Goal: Task Accomplishment & Management: Manage account settings

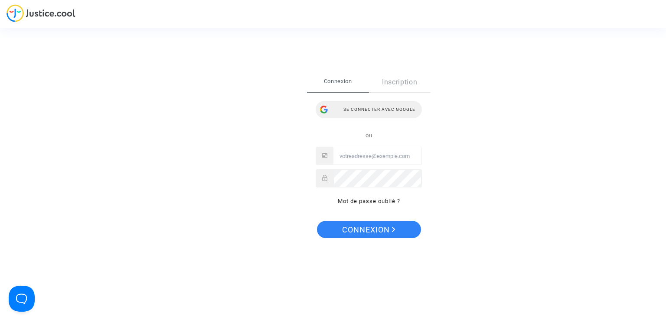
click at [358, 113] on div "Se connecter avec Google" at bounding box center [369, 109] width 106 height 17
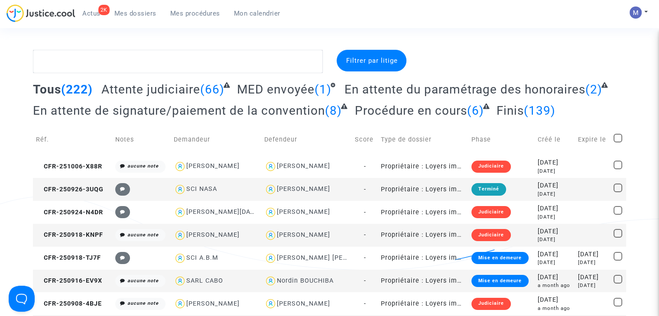
click at [169, 89] on span "Attente judiciaire" at bounding box center [150, 89] width 99 height 14
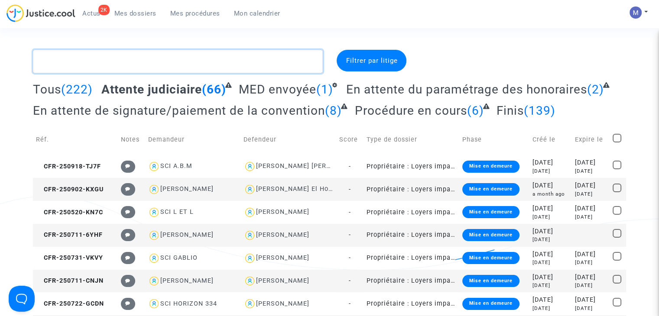
click at [151, 62] on textarea at bounding box center [178, 61] width 290 height 23
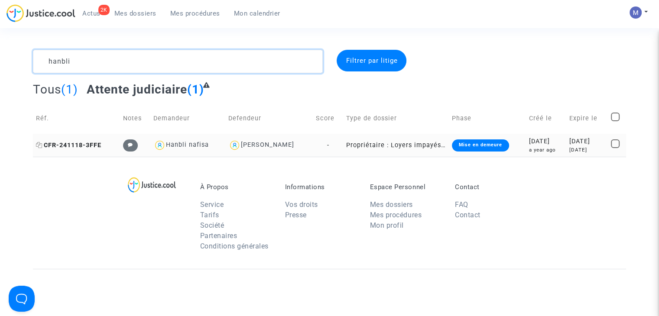
type textarea "hanbli"
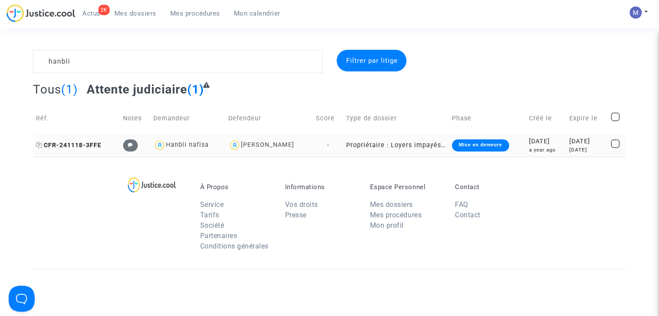
click at [86, 143] on span "CFR-241118-3FFE" at bounding box center [68, 145] width 65 height 7
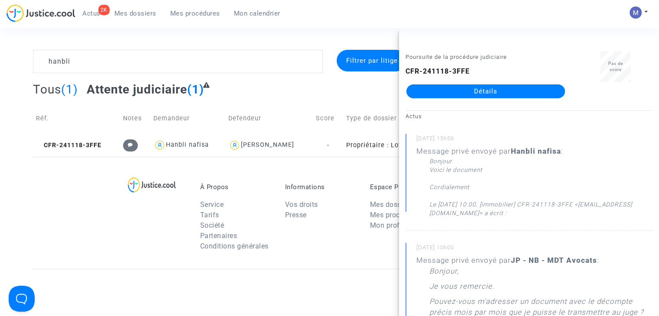
click at [479, 90] on link "Détails" at bounding box center [486, 92] width 159 height 14
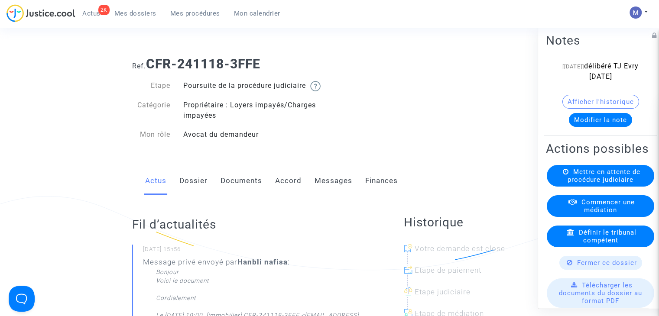
drag, startPoint x: 328, startPoint y: 192, endPoint x: 302, endPoint y: 202, distance: 27.7
click at [328, 192] on link "Messages" at bounding box center [334, 181] width 38 height 29
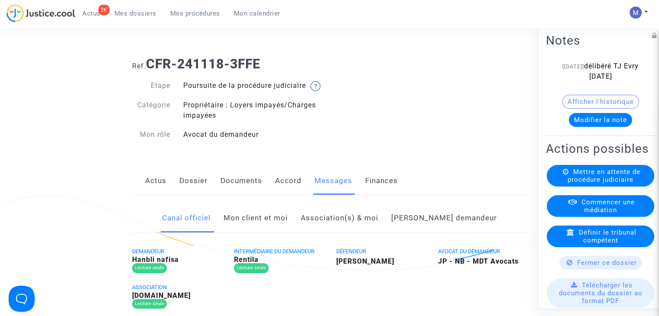
click at [284, 232] on link "Mon client et moi" at bounding box center [256, 218] width 64 height 29
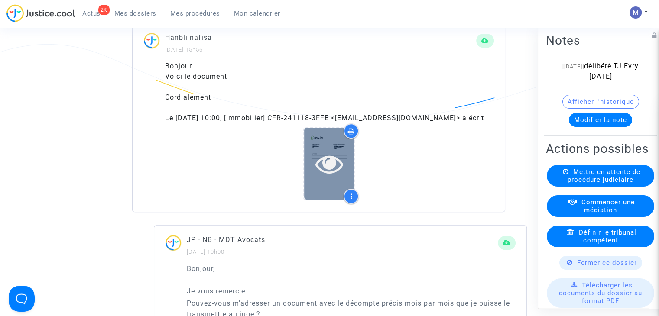
scroll to position [520, 0]
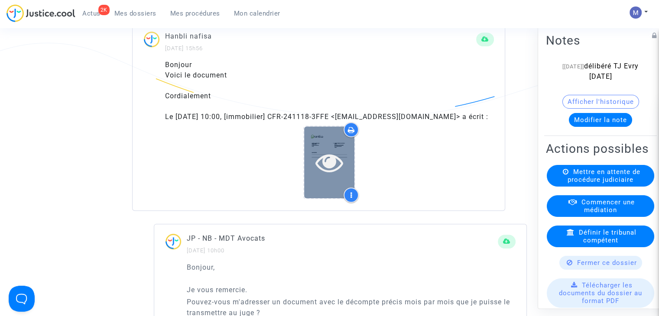
click at [333, 176] on icon at bounding box center [330, 163] width 28 height 28
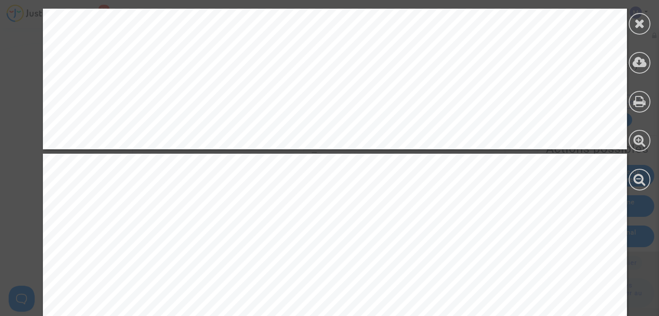
scroll to position [780, 0]
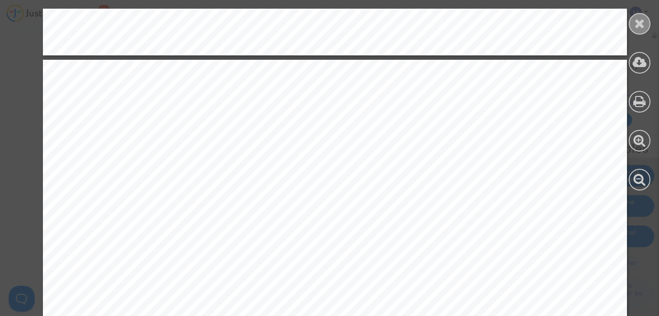
click at [632, 27] on div at bounding box center [640, 24] width 22 height 22
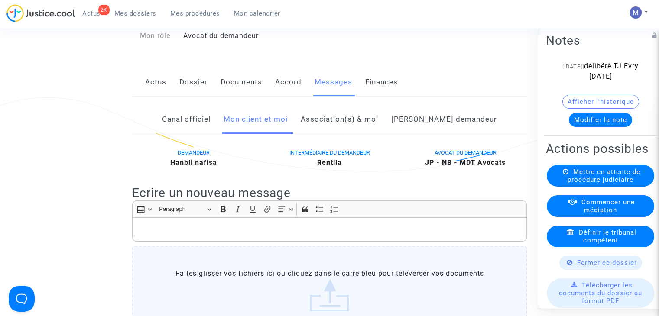
scroll to position [87, 0]
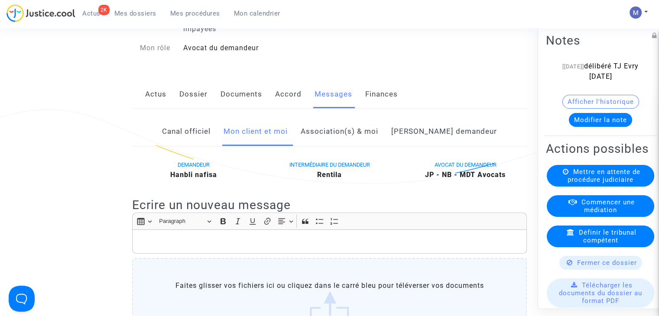
click at [180, 247] on p "Rich Text Editor, main" at bounding box center [330, 242] width 386 height 11
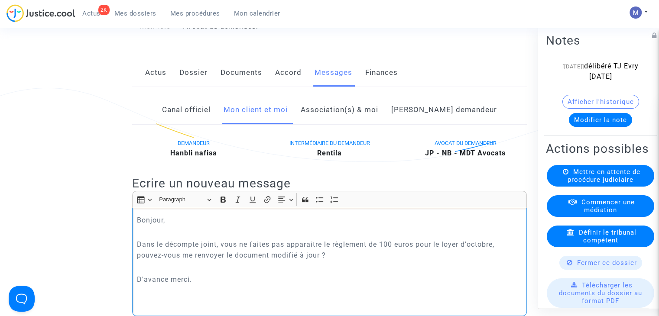
scroll to position [120, 0]
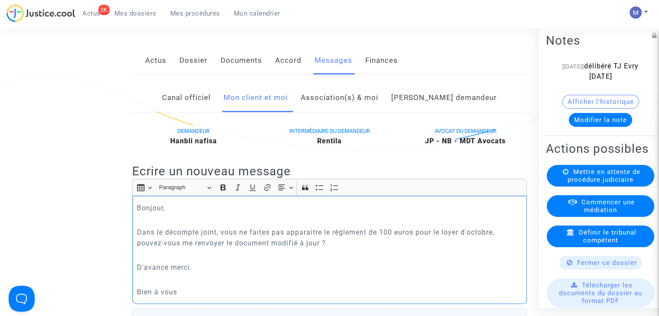
click at [222, 241] on p "Dans le décompte joint, vous ne faites pas apparaitre le règlement de 100 euros…" at bounding box center [330, 238] width 386 height 22
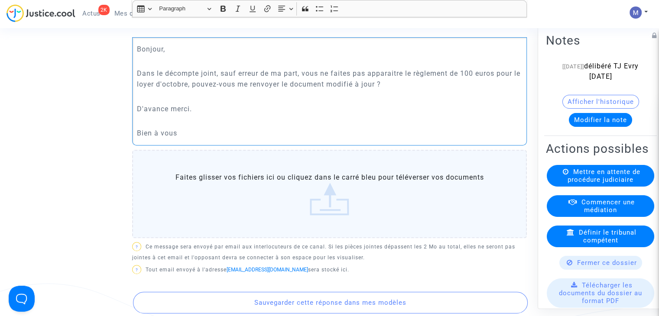
scroll to position [337, 0]
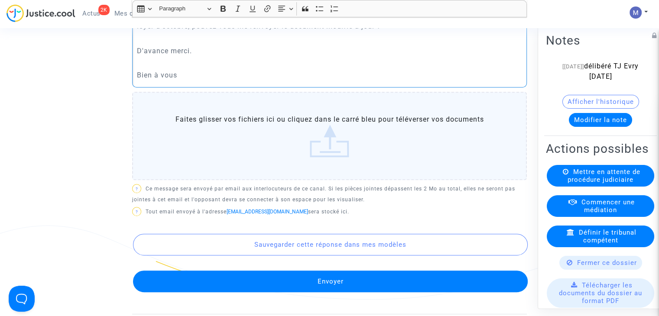
click at [324, 285] on button "Envoyer" at bounding box center [330, 282] width 395 height 22
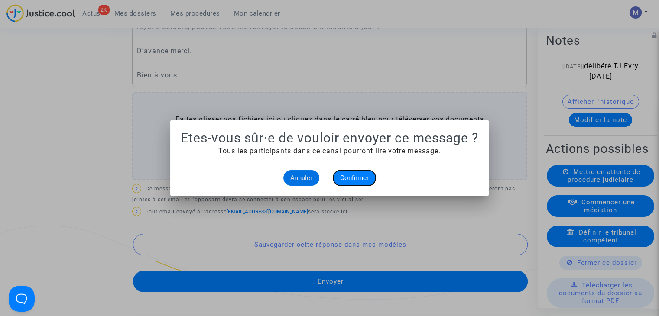
click at [355, 174] on span "Confirmer" at bounding box center [354, 178] width 29 height 8
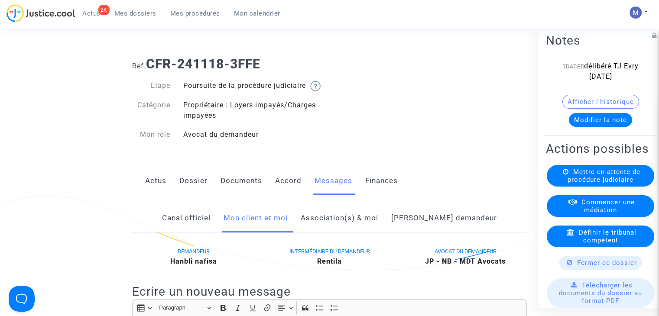
scroll to position [337, 0]
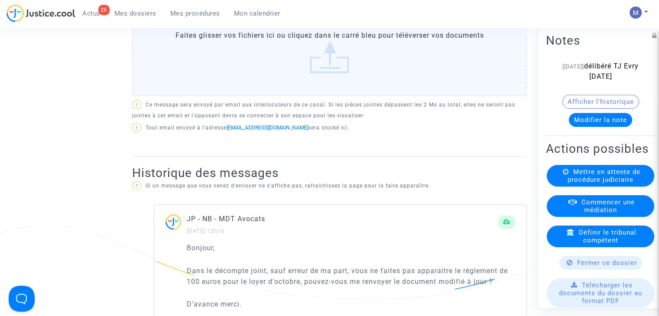
click at [127, 15] on span "Mes dossiers" at bounding box center [135, 14] width 42 height 8
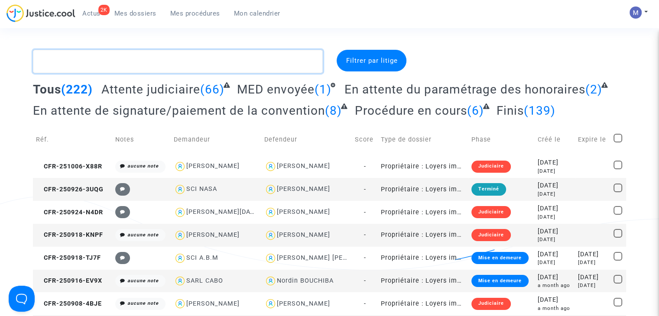
click at [121, 58] on textarea at bounding box center [178, 61] width 290 height 23
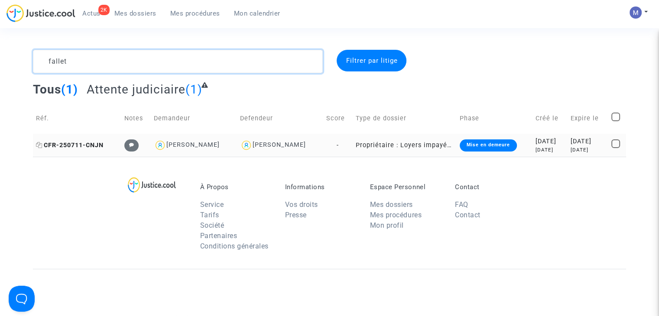
type textarea "fallet"
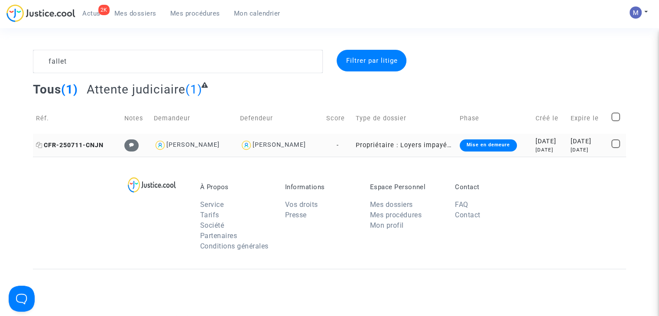
click at [78, 136] on td "CFR-250711-CNJN" at bounding box center [77, 145] width 88 height 23
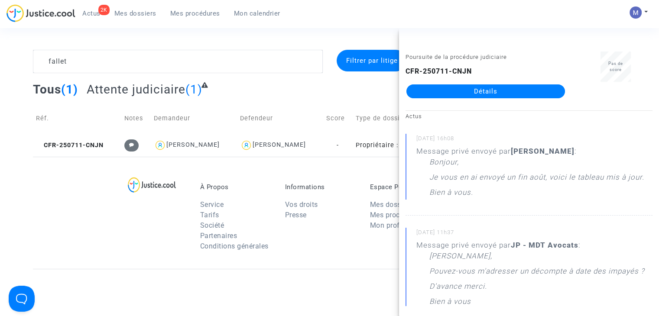
click at [484, 88] on link "Détails" at bounding box center [486, 92] width 159 height 14
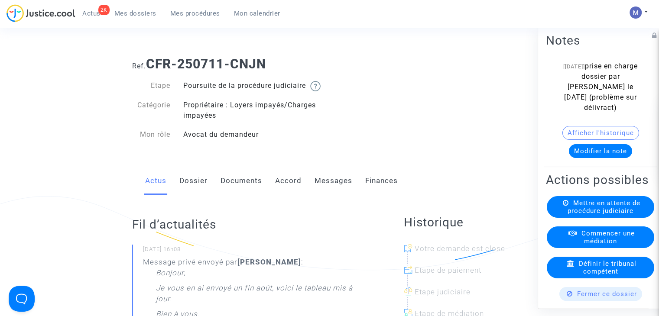
click at [234, 186] on link "Documents" at bounding box center [242, 181] width 42 height 29
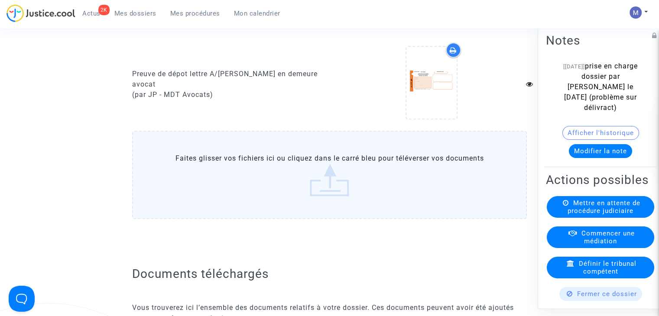
scroll to position [1040, 0]
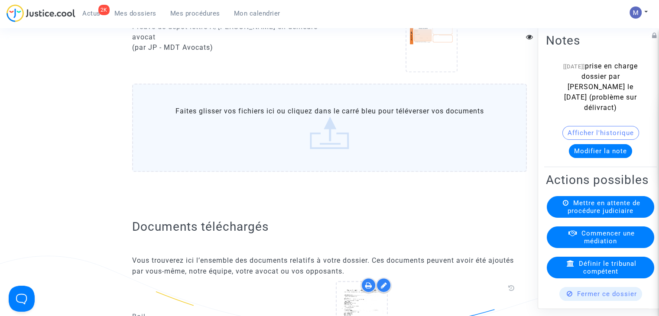
click at [336, 148] on label "Faites glisser vos fichiers ici ou cliquez dans le carré bleu pour téléverser v…" at bounding box center [329, 128] width 395 height 88
click at [0, 0] on input "Faites glisser vos fichiers ici ou cliquez dans le carré bleu pour téléverser v…" at bounding box center [0, 0] width 0 height 0
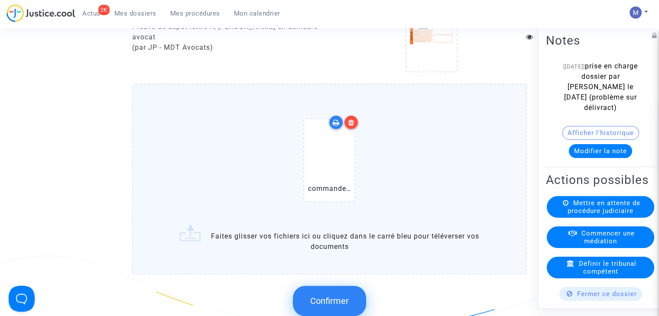
click at [314, 305] on span "Confirmer" at bounding box center [329, 301] width 39 height 10
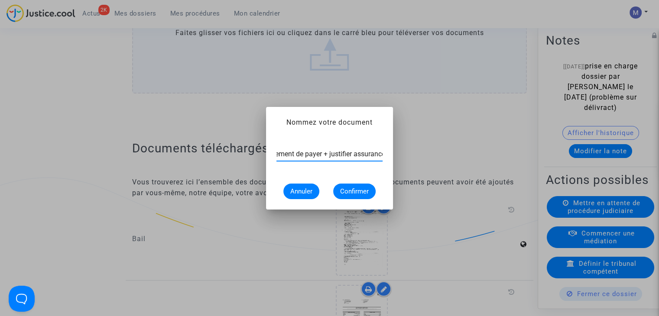
scroll to position [0, 36]
type input "commandement de payer + justifier assurance"
click at [351, 194] on span "Confirmer" at bounding box center [354, 192] width 29 height 8
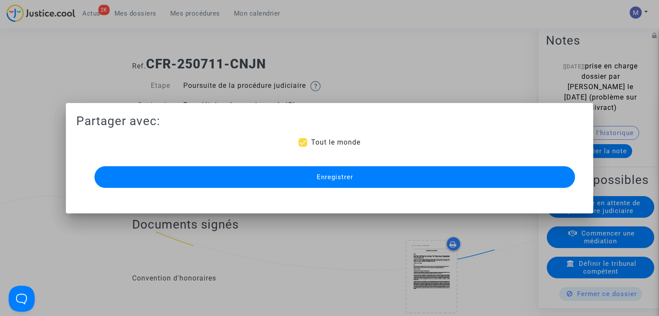
scroll to position [1118, 0]
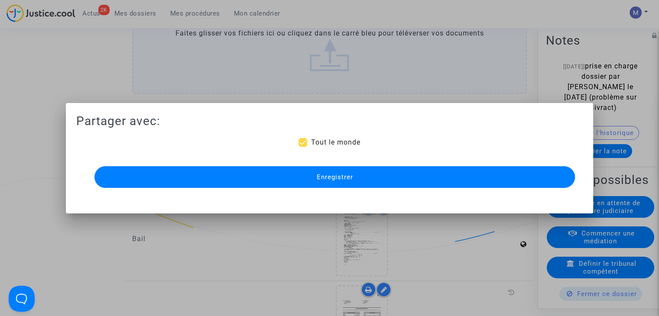
click at [322, 146] on span "Tout le monde" at bounding box center [335, 142] width 49 height 8
click at [303, 147] on input "Tout le monde" at bounding box center [303, 147] width 0 height 0
checkbox input "false"
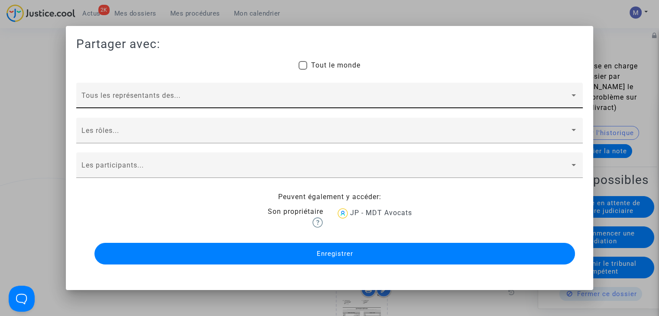
click at [124, 94] on div "Tous les représentants des..." at bounding box center [329, 98] width 496 height 20
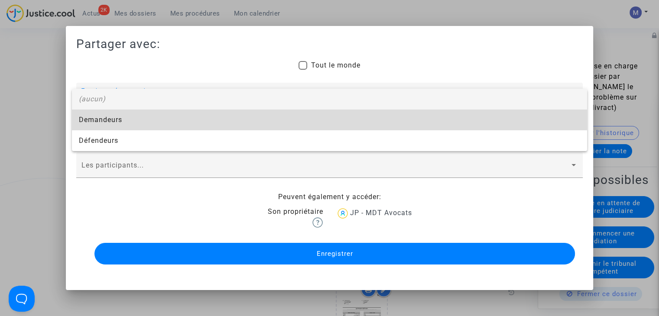
click at [101, 118] on span "Demandeurs" at bounding box center [329, 120] width 501 height 21
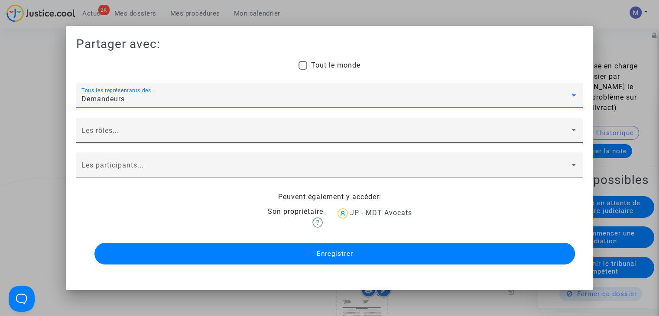
click at [96, 127] on div "Les rôles..." at bounding box center [329, 133] width 496 height 20
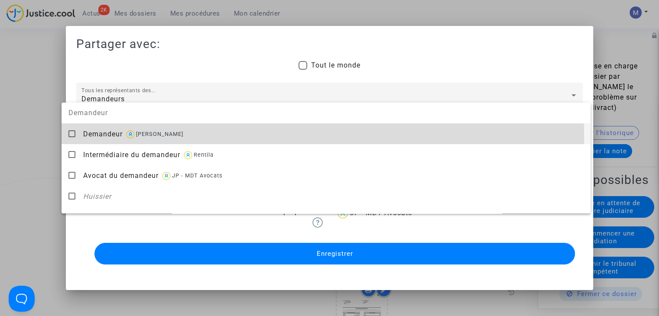
click at [94, 137] on span "Demandeur" at bounding box center [102, 134] width 39 height 8
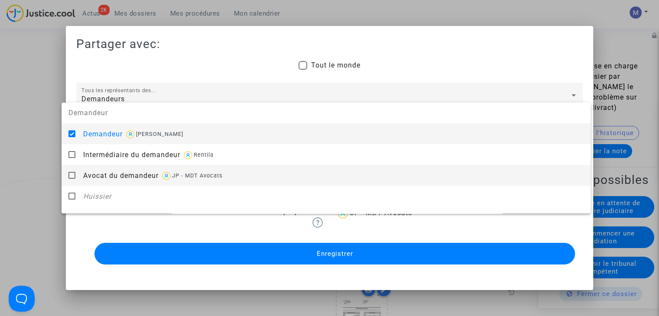
click at [101, 177] on span "Avocat du demandeur" at bounding box center [120, 176] width 75 height 8
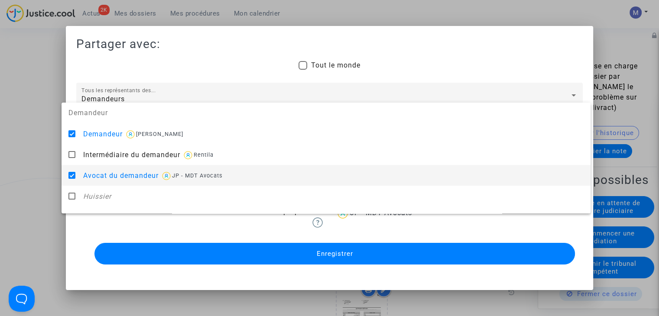
click at [47, 175] on div at bounding box center [329, 158] width 659 height 316
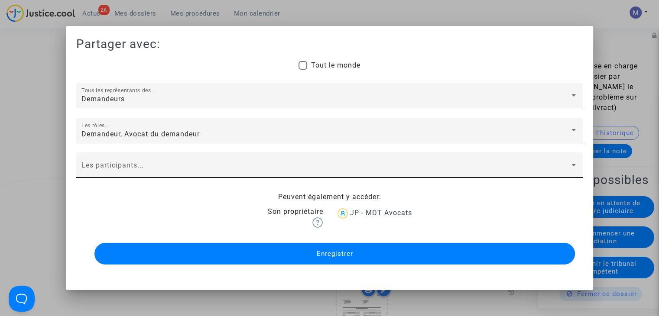
click at [107, 177] on div "Les participants..." at bounding box center [329, 168] width 496 height 20
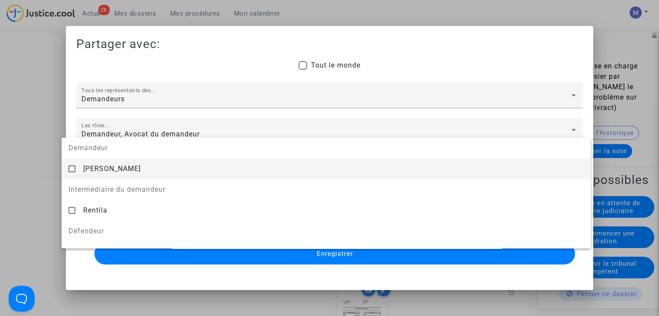
click at [106, 179] on div "[PERSON_NAME]" at bounding box center [333, 168] width 501 height 21
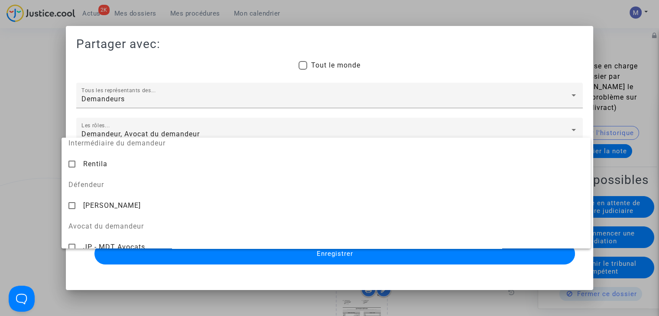
scroll to position [87, 0]
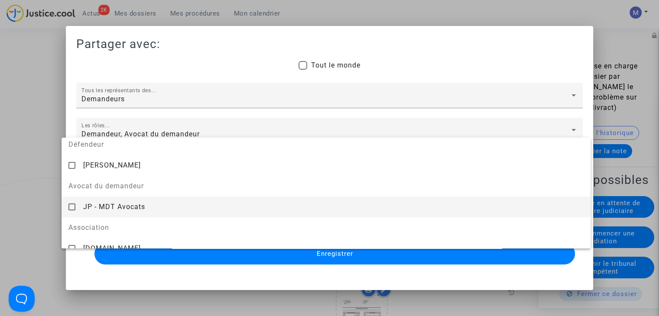
click at [115, 211] on span "JP - MDT Avocats" at bounding box center [114, 207] width 62 height 8
click at [24, 195] on div at bounding box center [329, 158] width 659 height 316
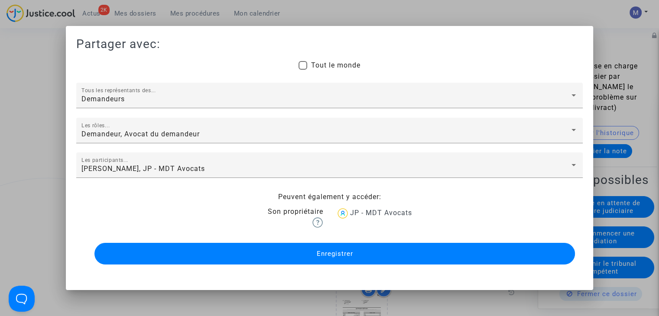
click at [310, 255] on button "Enregistrer" at bounding box center [334, 254] width 481 height 22
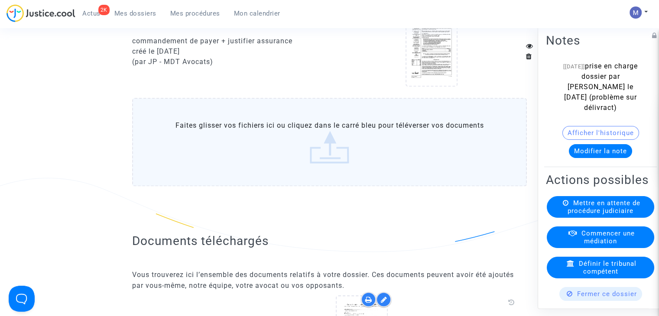
click at [592, 148] on button "Modifier la note" at bounding box center [600, 151] width 63 height 14
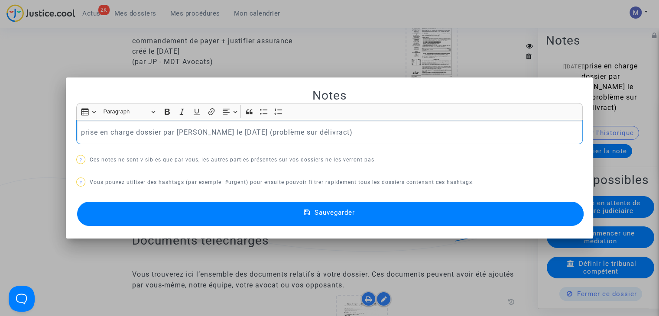
scroll to position [0, 0]
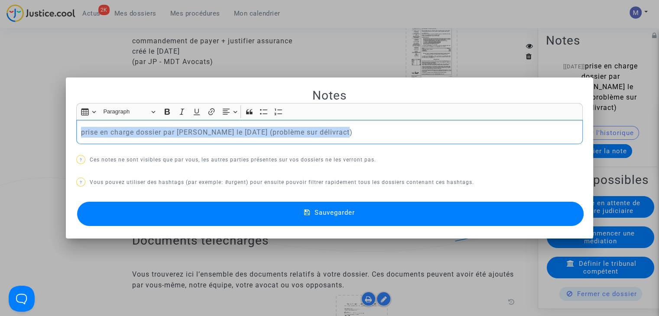
drag, startPoint x: 328, startPoint y: 139, endPoint x: 4, endPoint y: 98, distance: 325.9
click at [4, 98] on div "Notes Rich Text Editor Insert table Insert table Heading Paragraph Paragraph He…" at bounding box center [329, 158] width 659 height 316
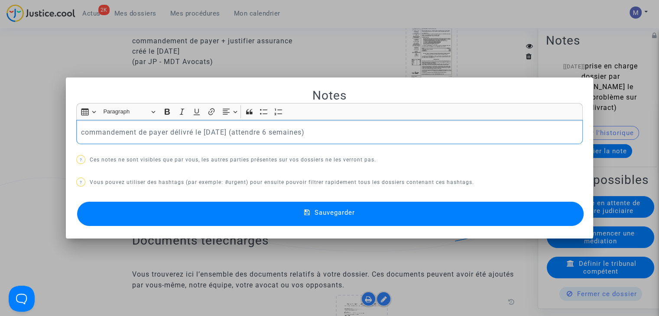
click at [366, 217] on button "Sauvegarder" at bounding box center [330, 214] width 507 height 24
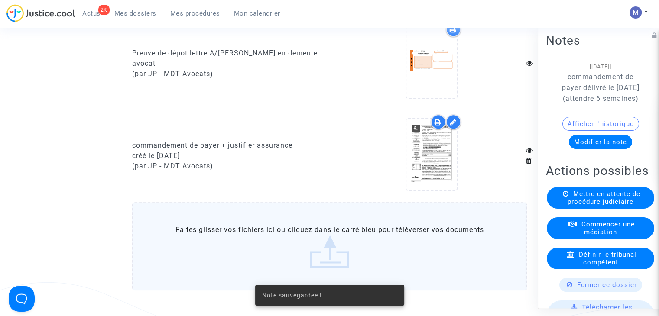
scroll to position [1075, 0]
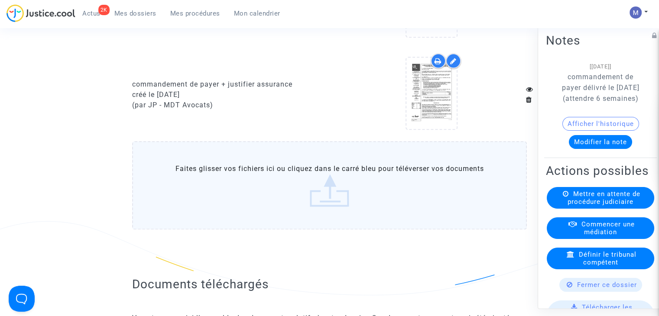
click at [334, 212] on label "Faites glisser vos fichiers ici ou cliquez dans le carré bleu pour téléverser v…" at bounding box center [329, 185] width 395 height 88
click at [0, 0] on input "Faites glisser vos fichiers ici ou cliquez dans le carré bleu pour téléverser v…" at bounding box center [0, 0] width 0 height 0
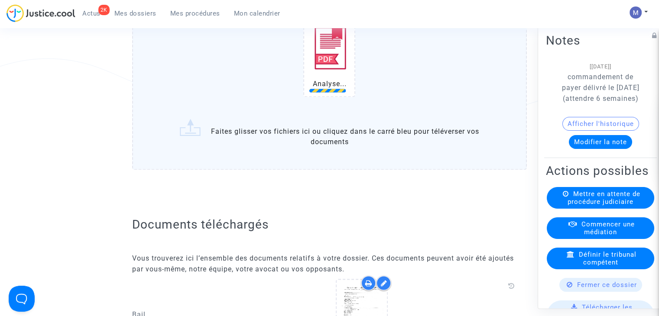
scroll to position [1248, 0]
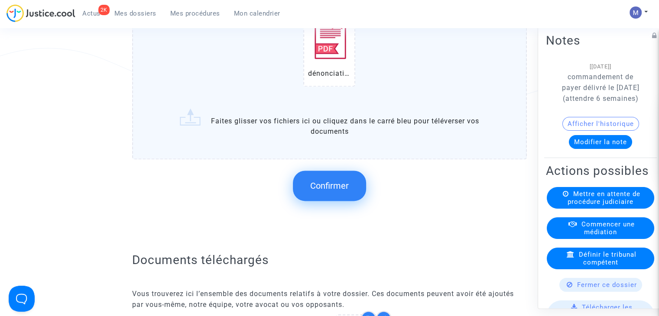
click at [338, 190] on span "Confirmer" at bounding box center [329, 186] width 39 height 10
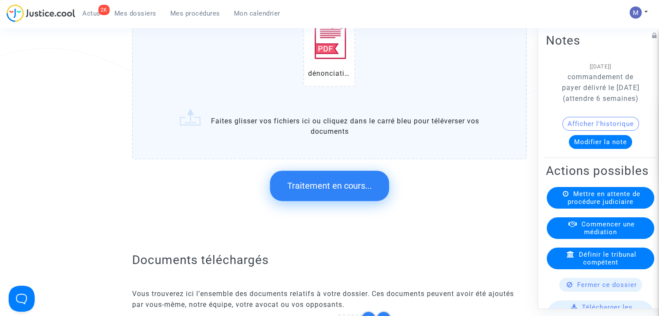
scroll to position [0, 0]
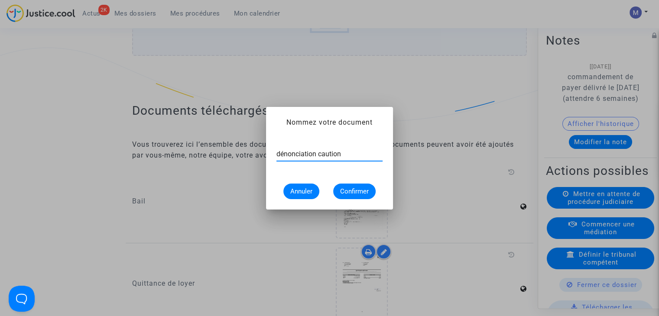
type input "dénonciation caution"
click at [351, 191] on span "Confirmer" at bounding box center [354, 192] width 29 height 8
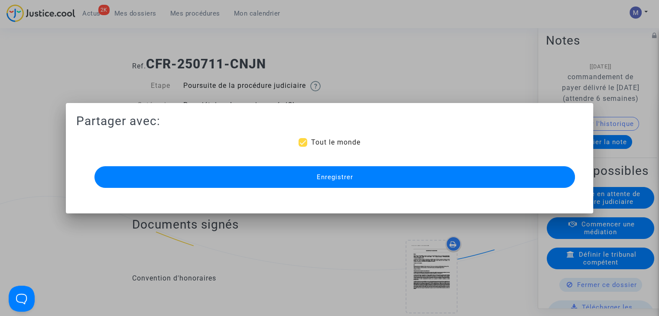
scroll to position [1248, 0]
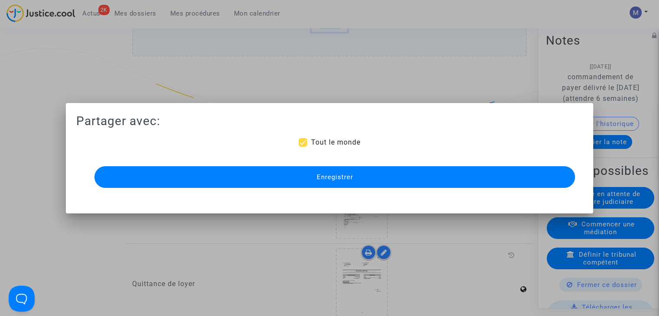
click at [315, 140] on span "Tout le monde" at bounding box center [335, 142] width 49 height 8
click at [303, 147] on input "Tout le monde" at bounding box center [303, 147] width 0 height 0
checkbox input "false"
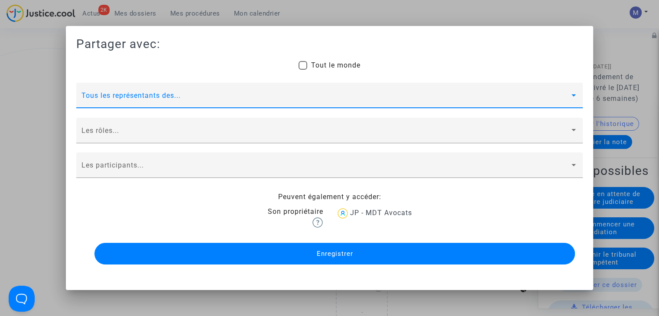
click at [115, 95] on span at bounding box center [325, 99] width 488 height 8
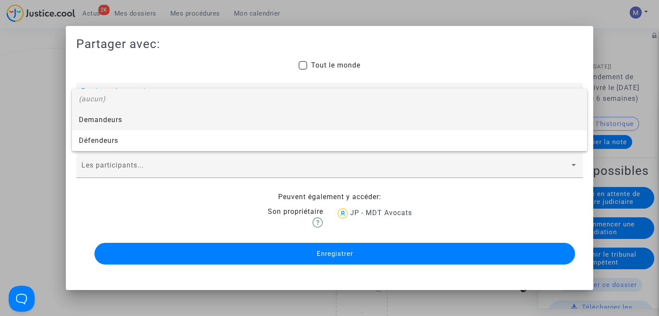
click at [114, 115] on span "Demandeurs" at bounding box center [329, 120] width 501 height 21
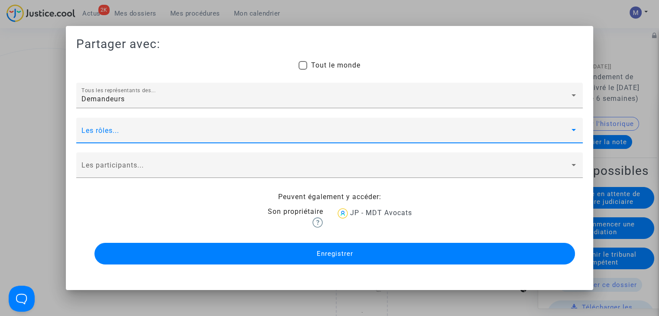
click at [101, 135] on span at bounding box center [325, 134] width 488 height 8
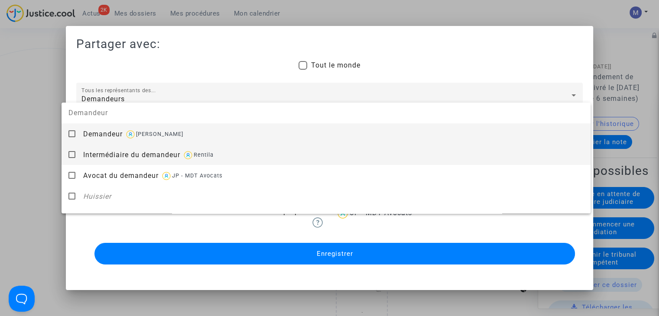
click at [102, 144] on div "Demandeur [PERSON_NAME]" at bounding box center [333, 134] width 501 height 21
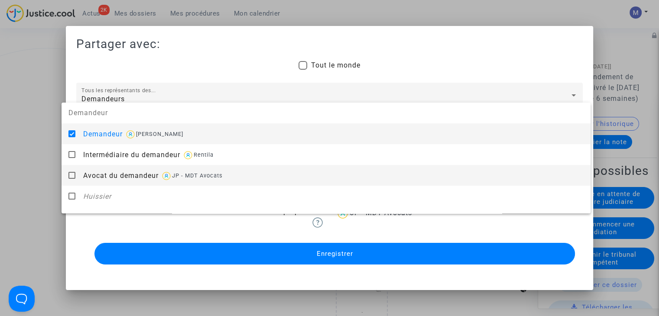
drag, startPoint x: 98, startPoint y: 166, endPoint x: 70, endPoint y: 166, distance: 27.3
click at [96, 167] on div "Avocat du demandeur JP - MDT Avocats" at bounding box center [333, 175] width 501 height 21
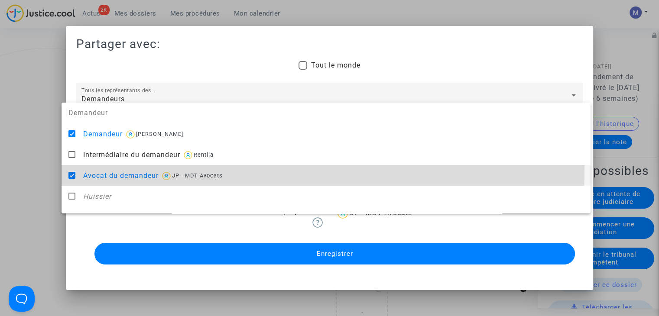
click at [40, 163] on div at bounding box center [329, 158] width 659 height 316
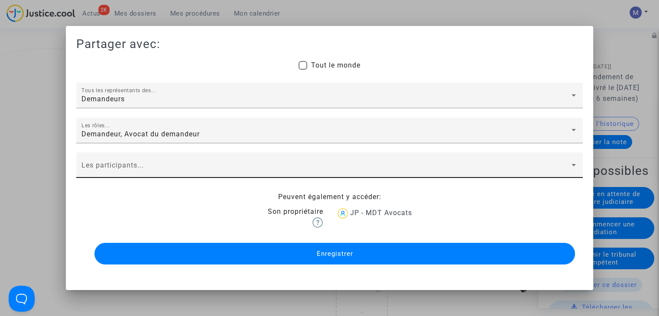
click at [97, 175] on div "Les participants..." at bounding box center [329, 168] width 496 height 20
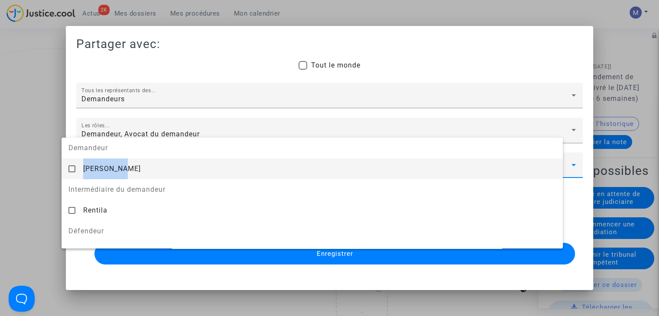
click at [97, 175] on div "[PERSON_NAME]" at bounding box center [319, 168] width 473 height 21
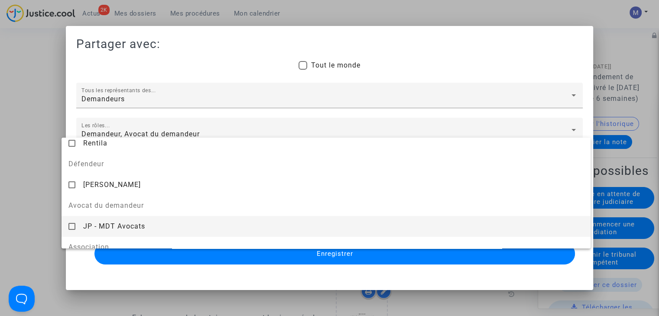
scroll to position [87, 0]
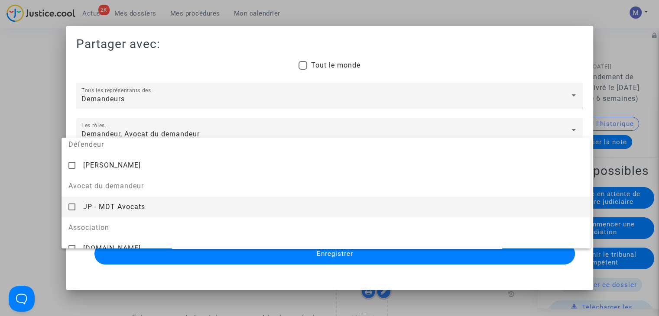
click at [102, 205] on span "JP - MDT Avocats" at bounding box center [114, 207] width 62 height 8
click at [36, 188] on div at bounding box center [329, 158] width 659 height 316
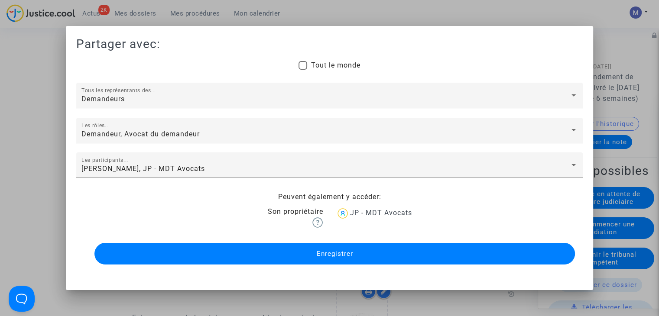
click at [345, 255] on span "Enregistrer" at bounding box center [334, 254] width 36 height 8
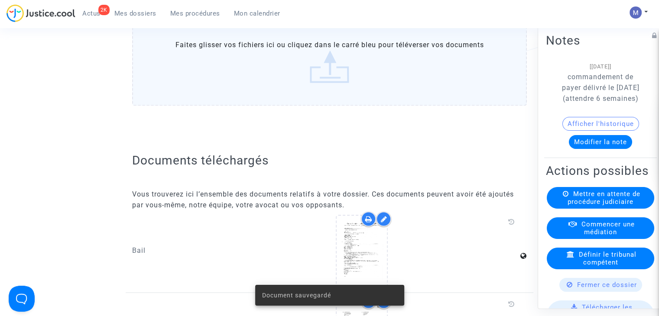
click at [336, 76] on label "Faites glisser vos fichiers ici ou cliquez dans le carré bleu pour téléverser v…" at bounding box center [329, 61] width 395 height 88
click at [0, 0] on input "Faites glisser vos fichiers ici ou cliquez dans le carré bleu pour téléverser v…" at bounding box center [0, 0] width 0 height 0
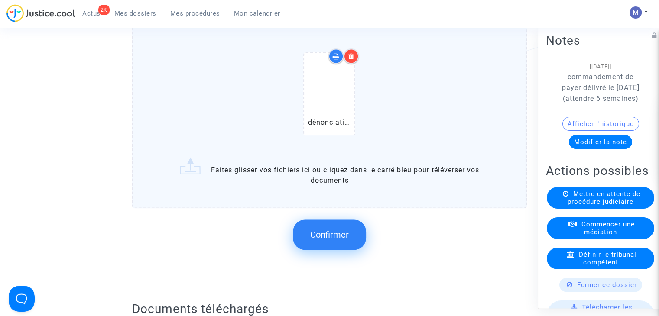
click at [329, 240] on span "Confirmer" at bounding box center [329, 235] width 39 height 10
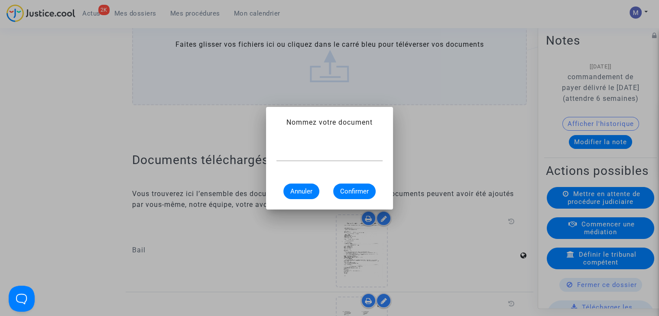
scroll to position [0, 0]
type input "dénonciation CCAPEX"
click at [352, 191] on span "Confirmer" at bounding box center [354, 192] width 29 height 8
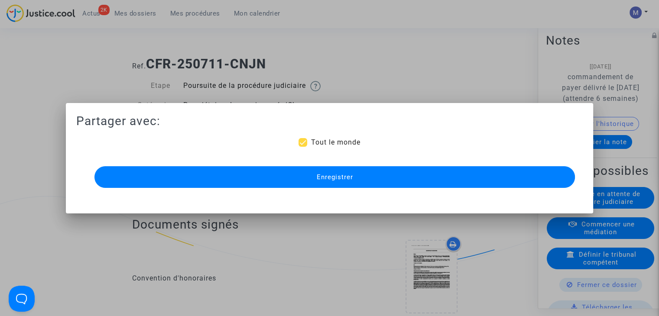
scroll to position [1292, 0]
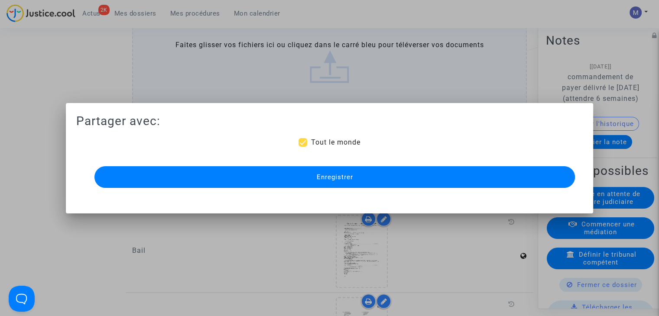
click at [331, 144] on span "Tout le monde" at bounding box center [335, 142] width 49 height 8
click at [303, 147] on input "Tout le monde" at bounding box center [303, 147] width 0 height 0
checkbox input "false"
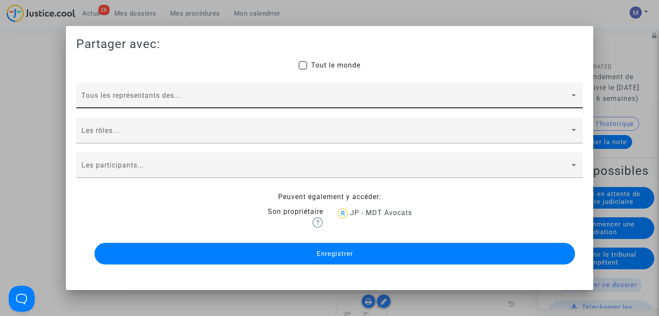
click at [111, 86] on div "Tous les représentants des..." at bounding box center [329, 96] width 507 height 26
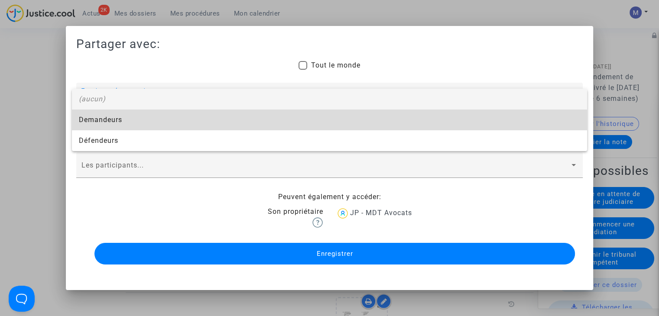
drag, startPoint x: 99, startPoint y: 121, endPoint x: 104, endPoint y: 136, distance: 15.5
click at [99, 121] on span "Demandeurs" at bounding box center [329, 120] width 501 height 21
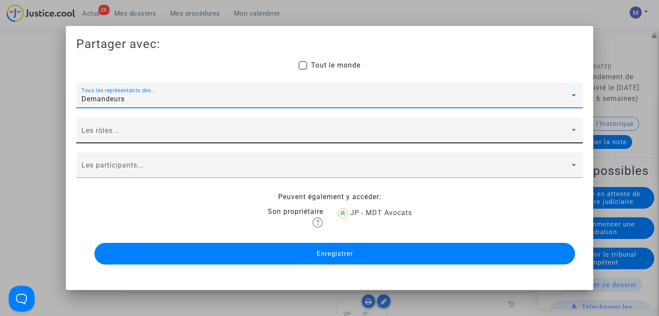
click at [104, 136] on span at bounding box center [325, 134] width 488 height 8
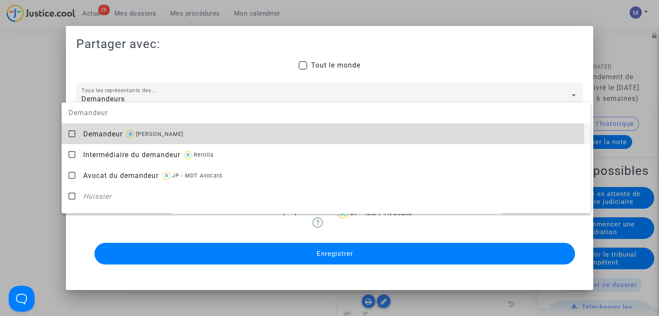
click at [102, 139] on div "Demandeur [PERSON_NAME]" at bounding box center [333, 134] width 501 height 21
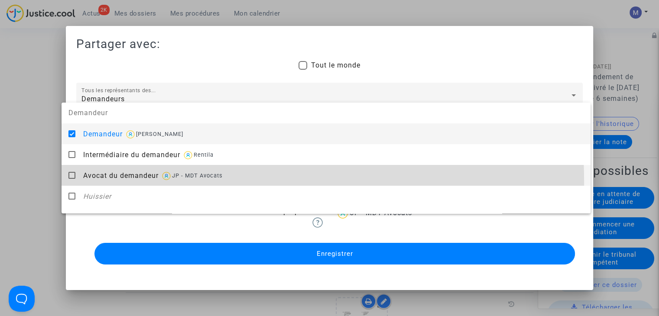
click at [120, 182] on div "Avocat du demandeur JP - MDT Avocats" at bounding box center [333, 175] width 501 height 21
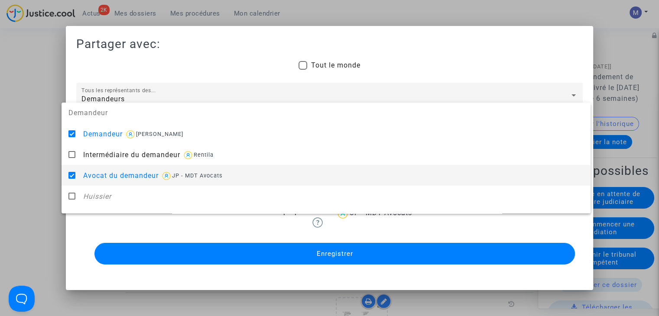
click at [31, 162] on div at bounding box center [329, 158] width 659 height 316
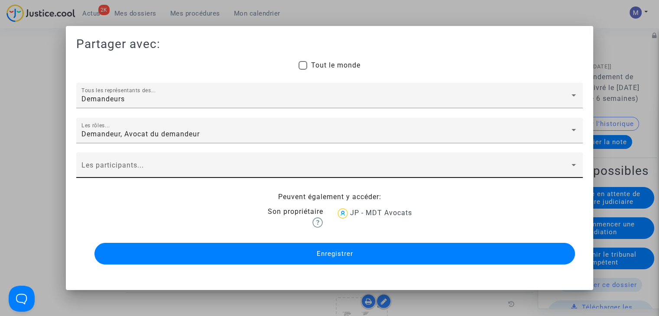
click at [76, 169] on div "Les participants..." at bounding box center [329, 166] width 507 height 26
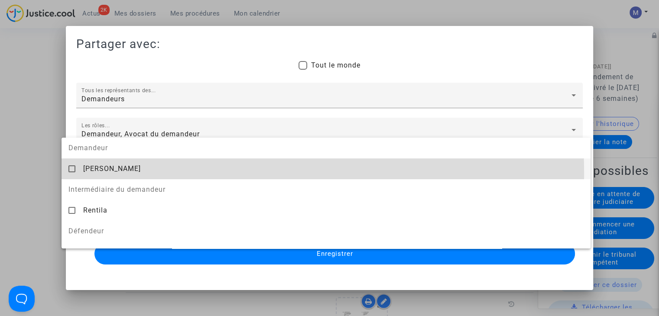
click at [85, 174] on div "[PERSON_NAME]" at bounding box center [333, 168] width 501 height 21
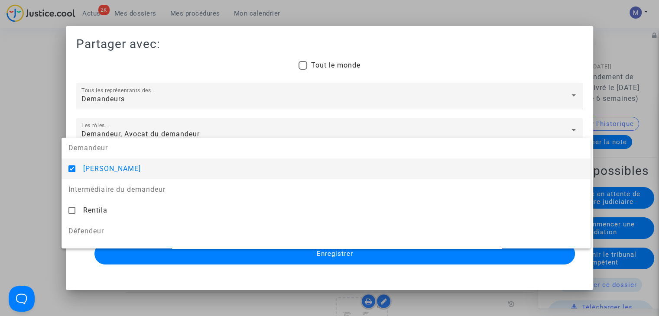
scroll to position [87, 0]
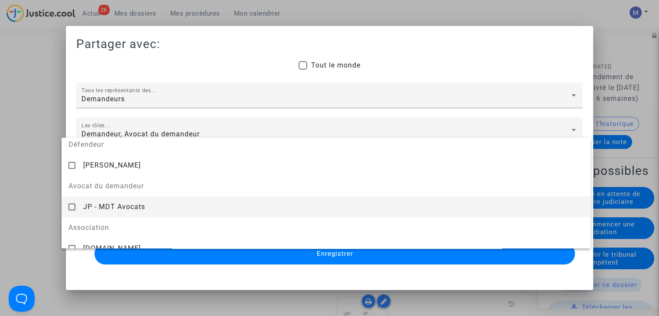
click at [102, 208] on span "JP - MDT Avocats" at bounding box center [114, 207] width 62 height 8
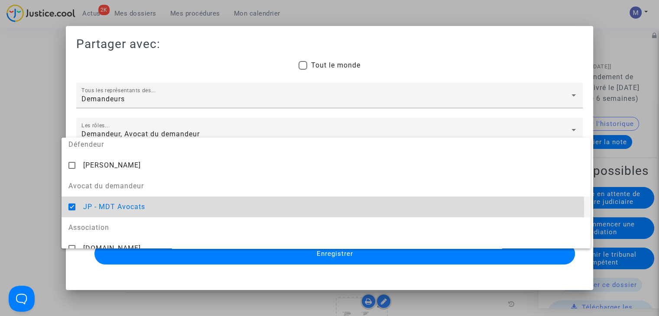
click at [49, 195] on div at bounding box center [329, 158] width 659 height 316
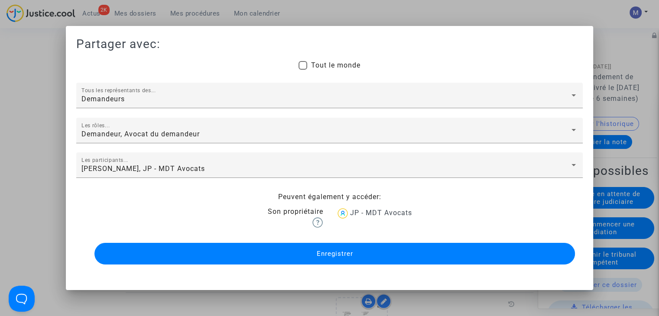
click at [325, 256] on span "Enregistrer" at bounding box center [334, 254] width 36 height 8
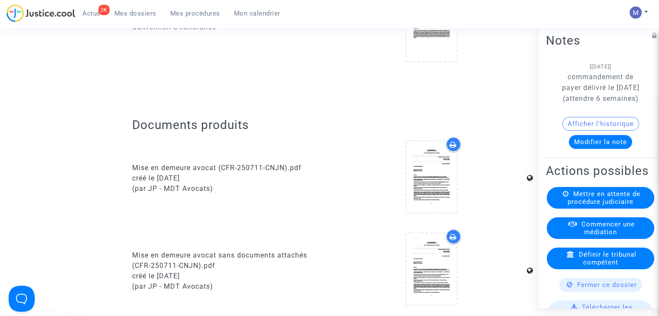
click at [133, 12] on span "Mes dossiers" at bounding box center [135, 14] width 42 height 8
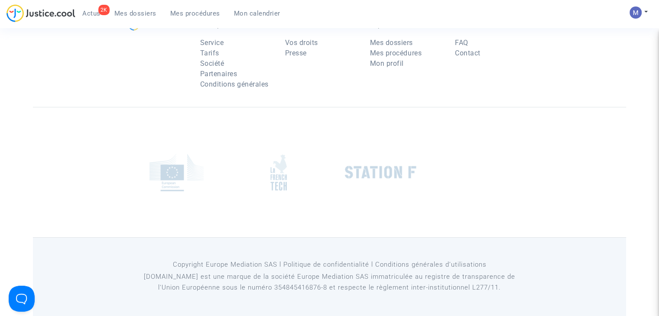
scroll to position [87, 0]
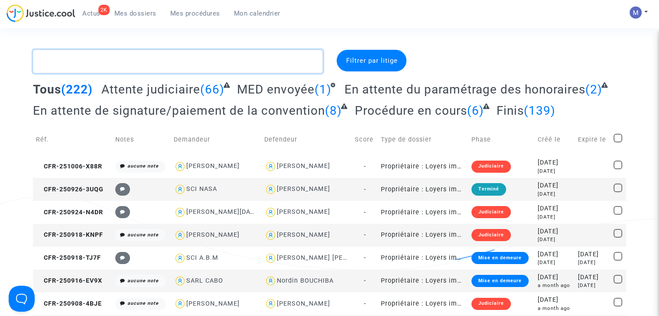
click at [83, 59] on textarea at bounding box center [178, 61] width 290 height 23
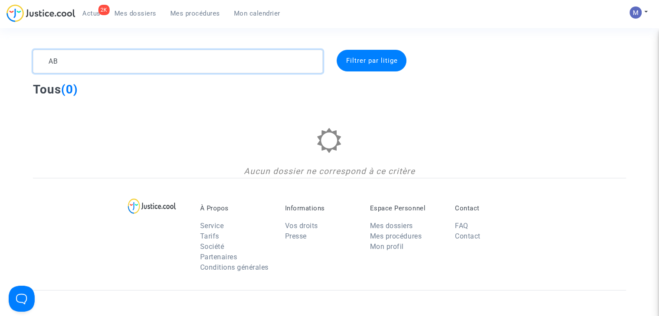
type textarea "A"
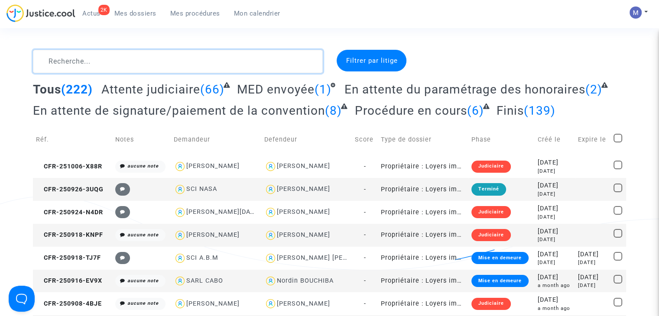
click at [157, 65] on textarea at bounding box center [178, 61] width 290 height 23
paste textarea "CFR-250918-TJ7F"
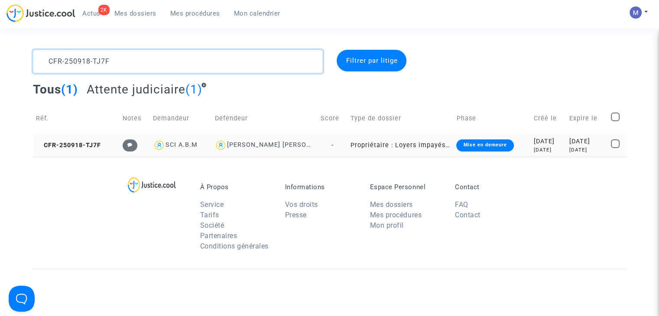
type textarea "CFR-250918-TJ7F"
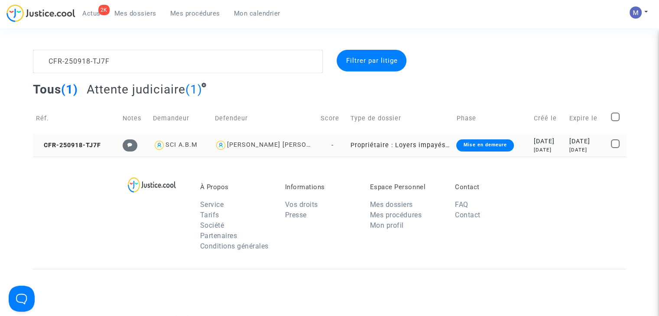
click at [78, 151] on td "CFR-250918-TJ7F" at bounding box center [76, 145] width 87 height 23
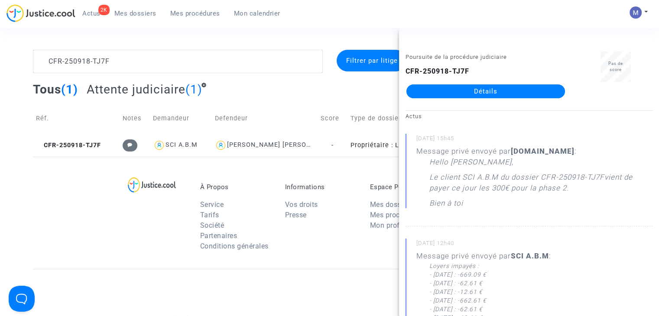
click at [505, 94] on link "Détails" at bounding box center [486, 92] width 159 height 14
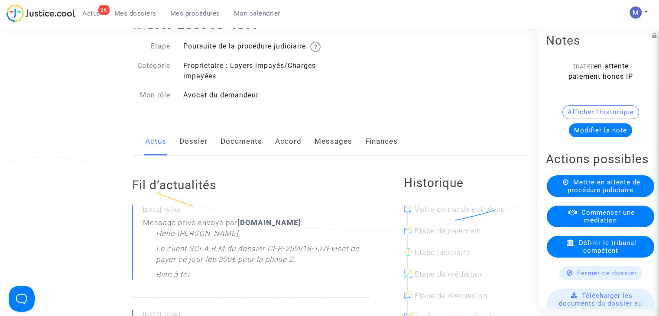
scroll to position [87, 0]
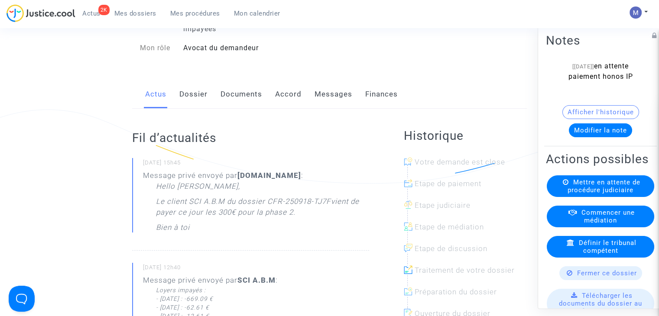
click at [334, 103] on link "Messages" at bounding box center [334, 94] width 38 height 29
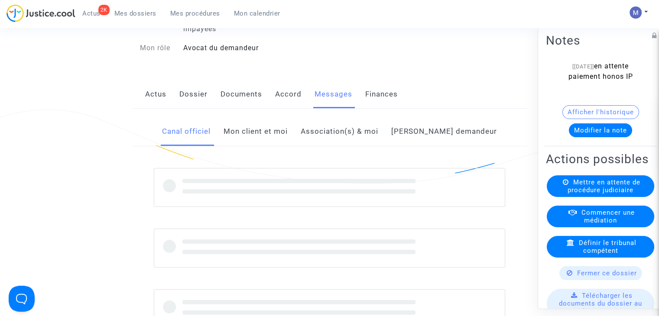
click at [281, 140] on link "Mon client et moi" at bounding box center [256, 131] width 64 height 29
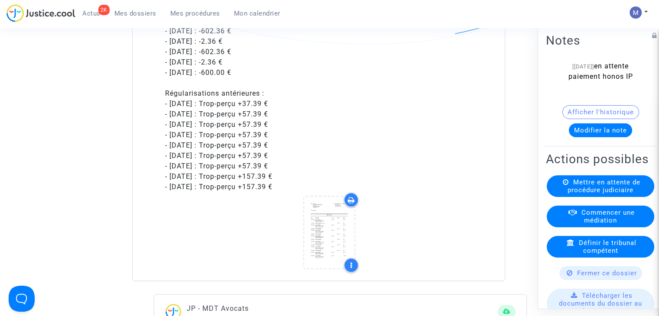
scroll to position [997, 0]
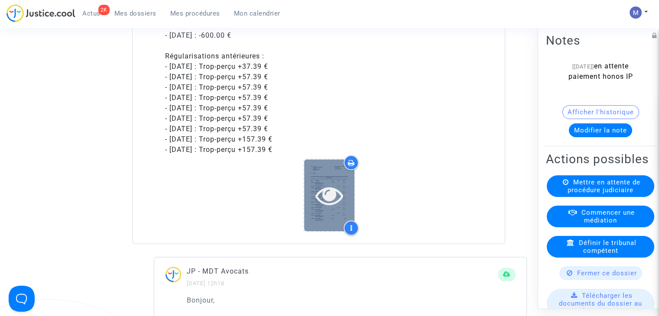
click at [327, 209] on icon at bounding box center [330, 196] width 28 height 28
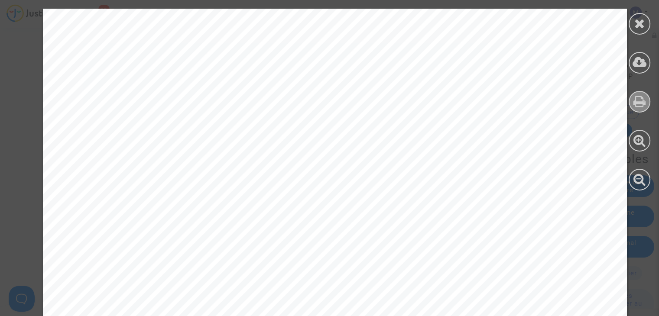
click at [637, 103] on icon at bounding box center [640, 101] width 13 height 13
drag, startPoint x: 639, startPoint y: 22, endPoint x: 634, endPoint y: 23, distance: 5.3
click at [636, 23] on icon at bounding box center [640, 23] width 11 height 13
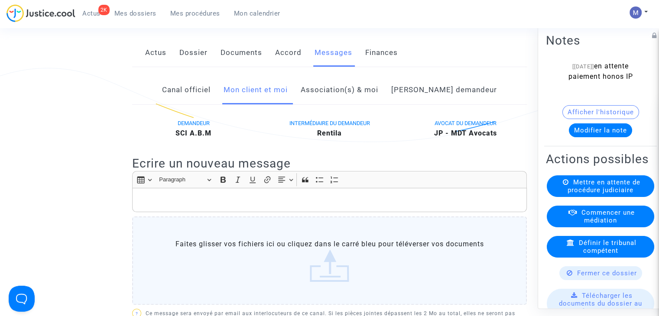
scroll to position [0, 0]
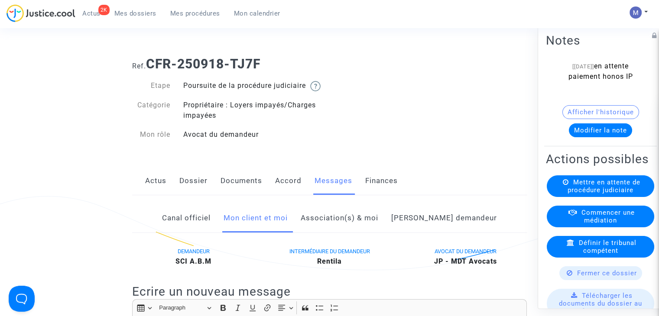
click at [239, 189] on link "Documents" at bounding box center [242, 181] width 42 height 29
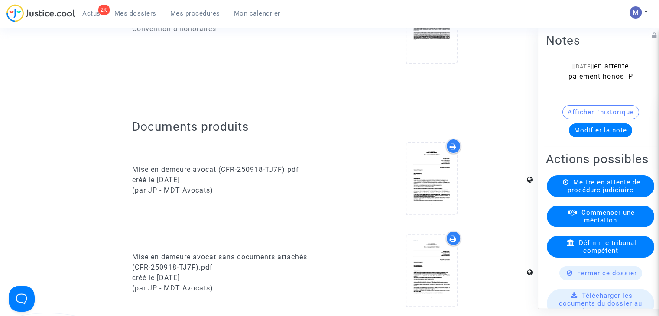
scroll to position [260, 0]
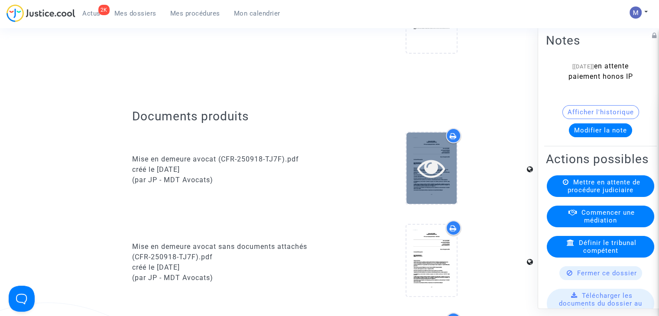
click at [427, 179] on icon at bounding box center [431, 168] width 28 height 28
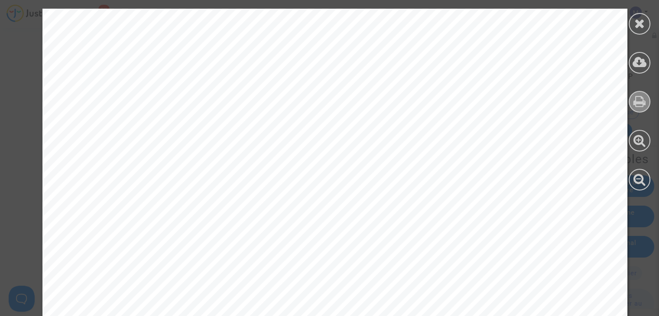
click at [643, 106] on icon at bounding box center [640, 101] width 13 height 13
click at [636, 20] on icon at bounding box center [640, 23] width 11 height 13
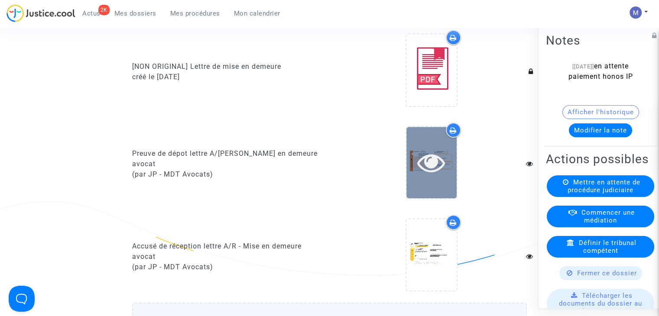
scroll to position [737, 0]
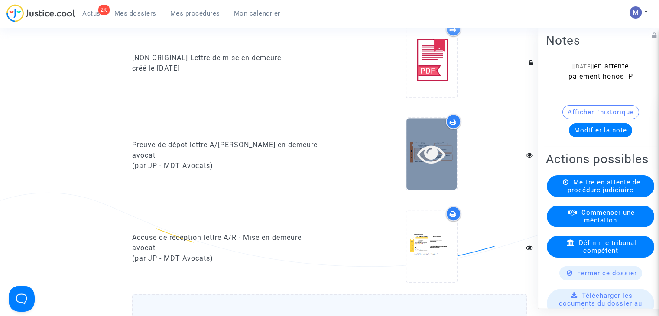
click at [428, 160] on icon at bounding box center [431, 154] width 28 height 28
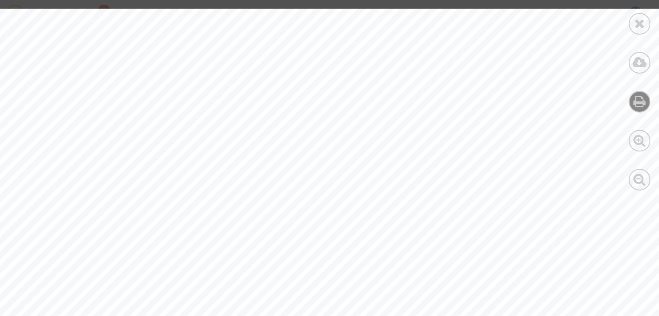
click at [638, 103] on icon at bounding box center [640, 101] width 13 height 13
click at [641, 23] on icon at bounding box center [640, 23] width 11 height 13
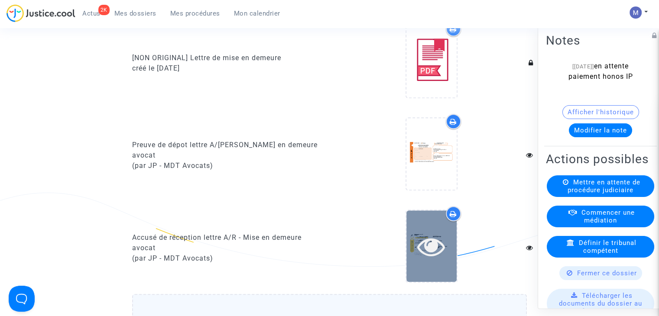
click at [418, 252] on icon at bounding box center [431, 247] width 28 height 28
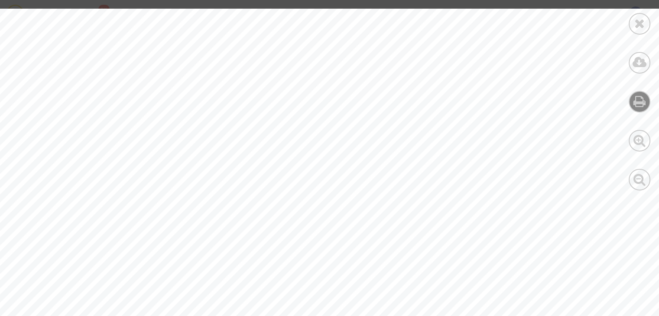
click at [636, 101] on icon at bounding box center [640, 101] width 13 height 13
click at [643, 26] on icon at bounding box center [640, 23] width 11 height 13
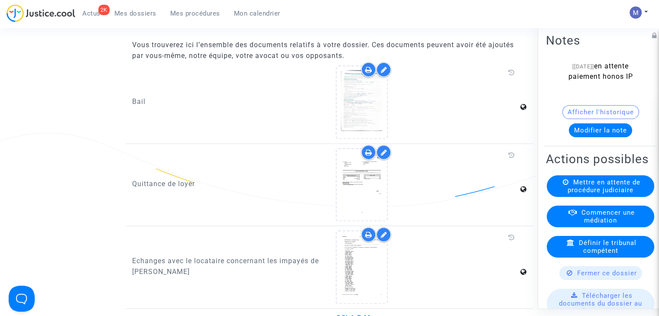
scroll to position [1170, 0]
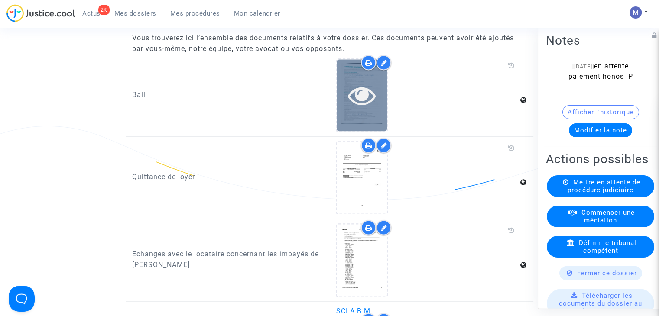
click at [368, 101] on icon at bounding box center [362, 95] width 28 height 28
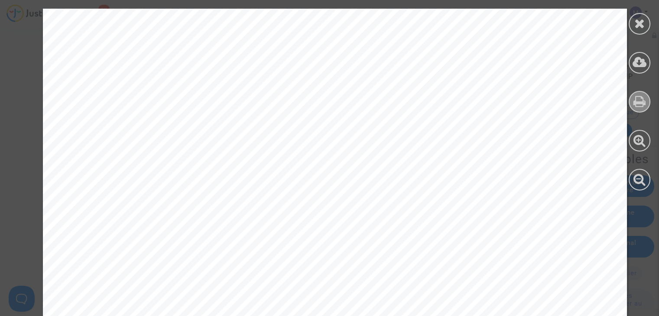
click at [641, 104] on icon at bounding box center [640, 101] width 13 height 13
click at [635, 27] on icon at bounding box center [640, 23] width 11 height 13
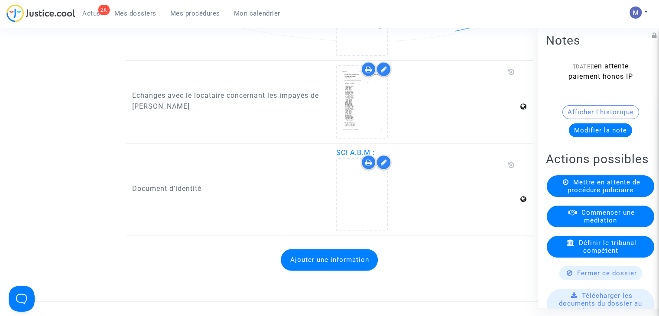
scroll to position [1387, 0]
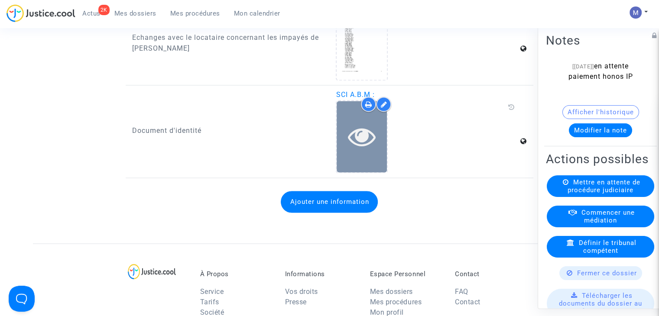
click at [365, 139] on icon at bounding box center [362, 137] width 28 height 28
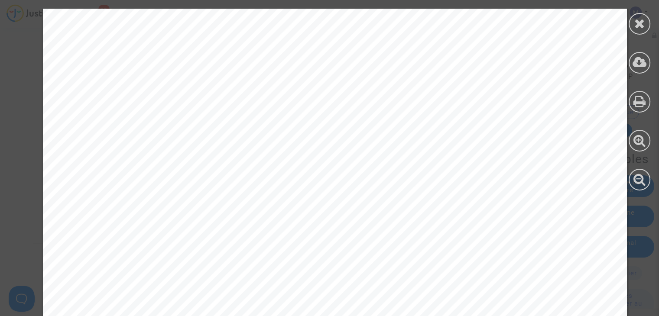
scroll to position [0, 0]
click at [643, 24] on icon at bounding box center [640, 23] width 11 height 13
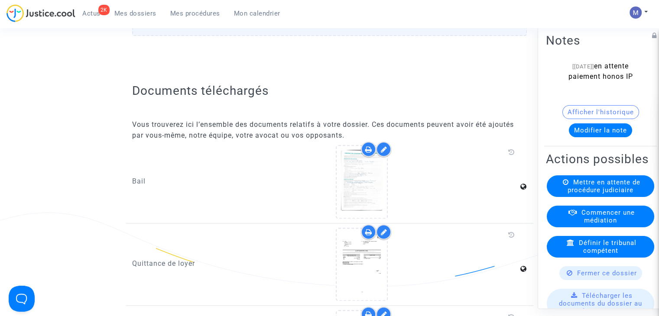
scroll to position [1257, 0]
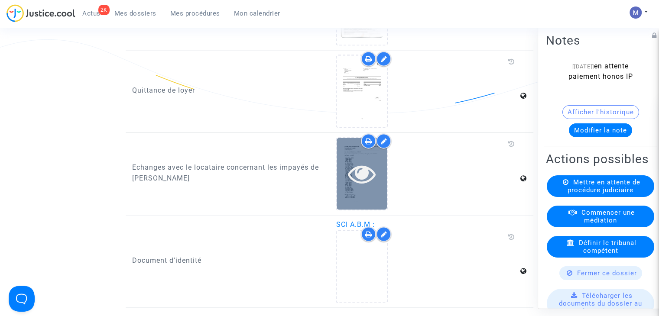
click at [366, 181] on icon at bounding box center [362, 174] width 28 height 28
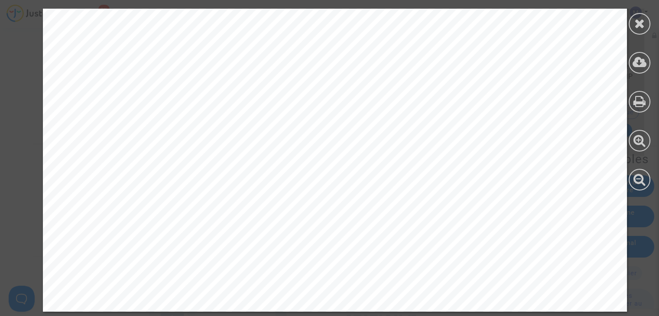
scroll to position [1640, 0]
click at [638, 104] on icon at bounding box center [640, 101] width 13 height 13
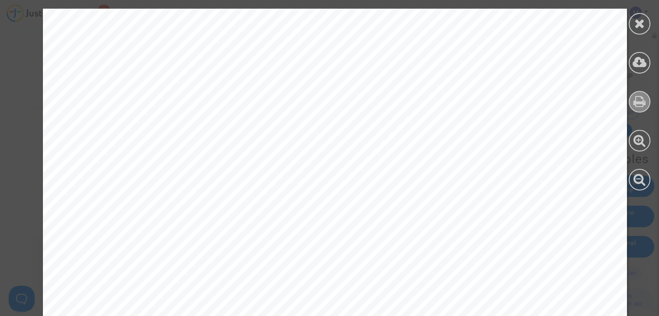
scroll to position [0, 0]
click at [641, 24] on icon at bounding box center [640, 23] width 11 height 13
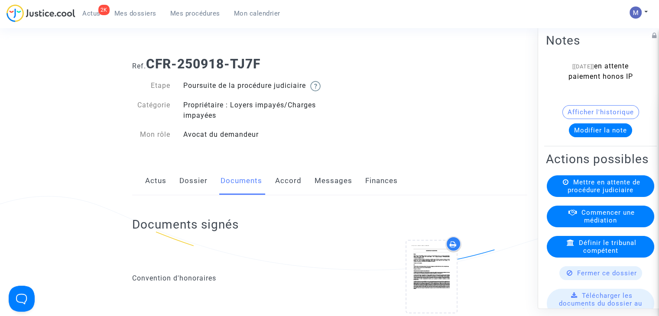
click at [192, 190] on link "Dossier" at bounding box center [193, 181] width 28 height 29
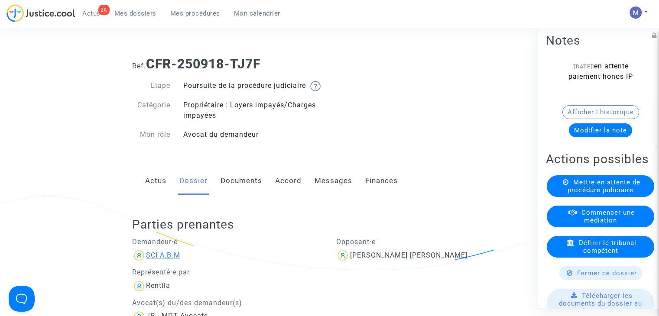
click at [168, 260] on div "SCI A.B.M" at bounding box center [163, 255] width 34 height 8
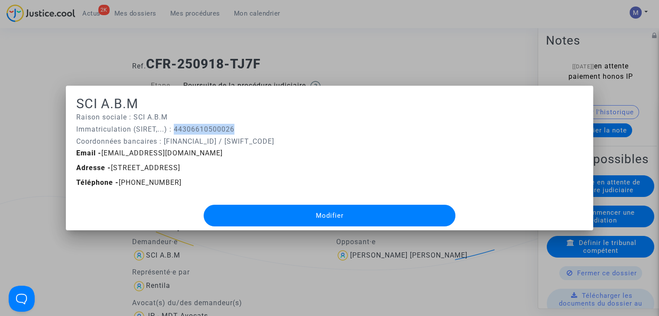
drag, startPoint x: 239, startPoint y: 130, endPoint x: 170, endPoint y: 128, distance: 68.9
click at [170, 128] on p "Immatriculation (SIRET,...) : 44306610500026" at bounding box center [329, 129] width 507 height 11
copy p "44306610500026"
click at [361, 46] on div at bounding box center [329, 158] width 659 height 316
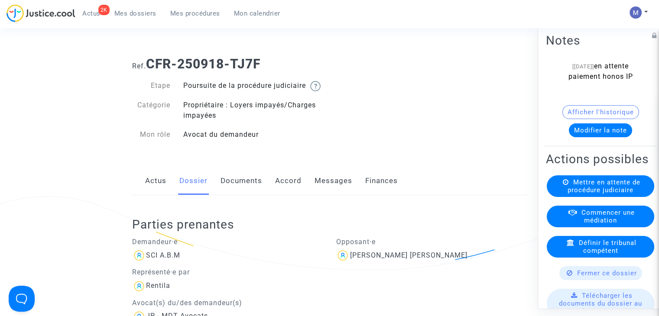
click at [227, 192] on link "Documents" at bounding box center [242, 181] width 42 height 29
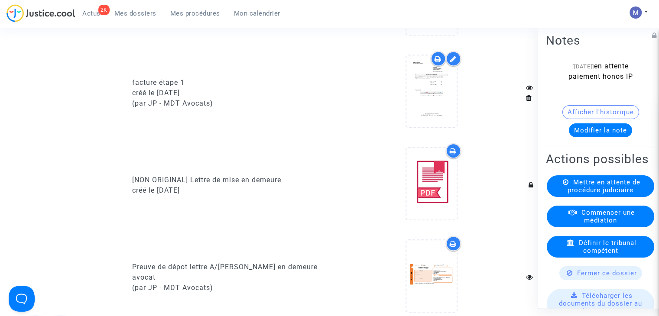
scroll to position [910, 0]
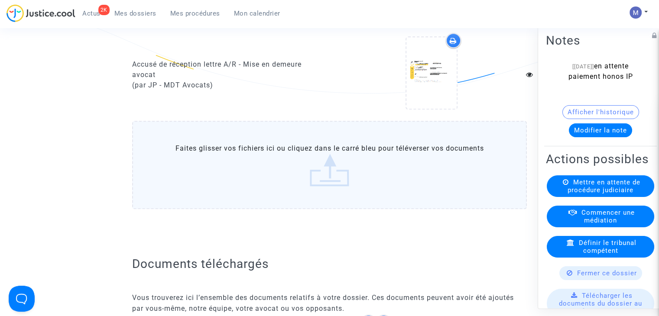
click at [356, 186] on label "Faites glisser vos fichiers ici ou cliquez dans le carré bleu pour téléverser v…" at bounding box center [329, 165] width 395 height 88
click at [0, 0] on input "Faites glisser vos fichiers ici ou cliquez dans le carré bleu pour téléverser v…" at bounding box center [0, 0] width 0 height 0
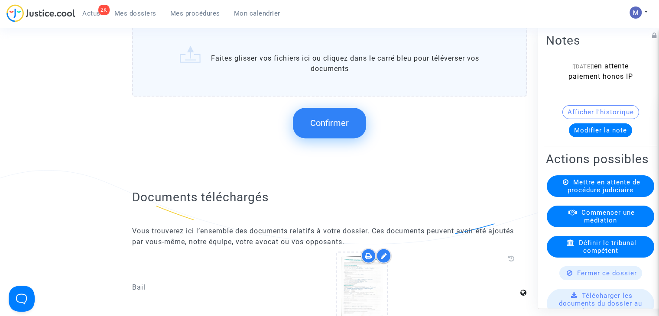
scroll to position [1127, 0]
click at [333, 137] on button "Confirmer" at bounding box center [329, 122] width 73 height 30
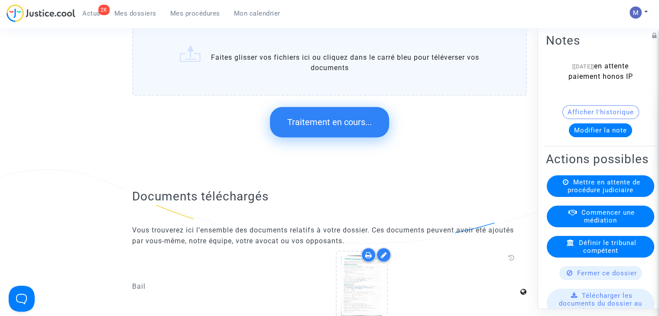
scroll to position [0, 0]
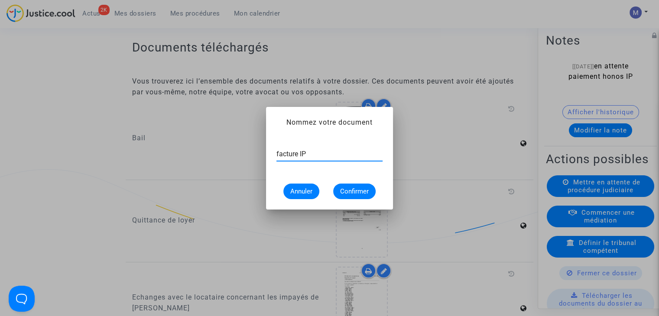
type input "facture IP"
click at [352, 189] on span "Confirmer" at bounding box center [354, 192] width 29 height 8
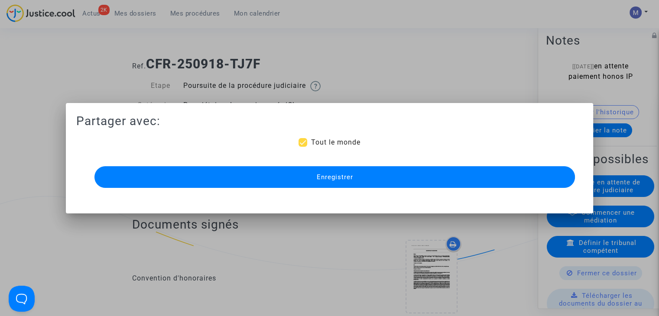
scroll to position [1127, 0]
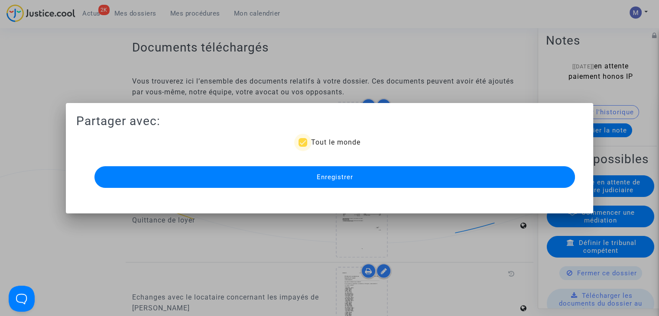
click at [326, 143] on span "Tout le monde" at bounding box center [335, 142] width 49 height 8
click at [303, 147] on input "Tout le monde" at bounding box center [303, 147] width 0 height 0
checkbox input "false"
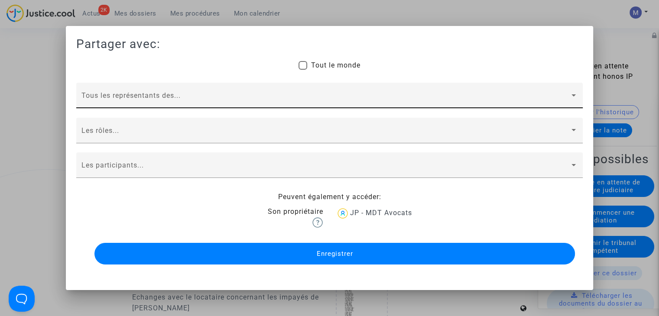
click at [128, 94] on div "Tous les représentants des..." at bounding box center [329, 98] width 496 height 20
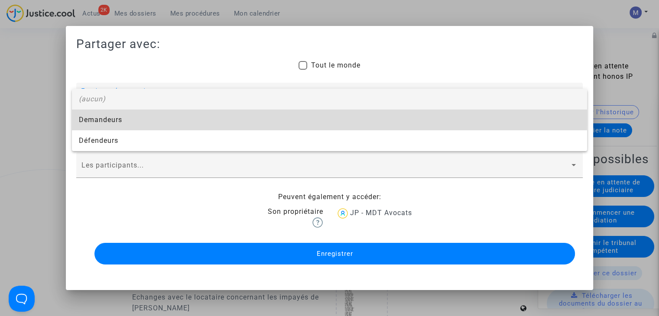
click at [111, 117] on span "Demandeurs" at bounding box center [329, 120] width 501 height 21
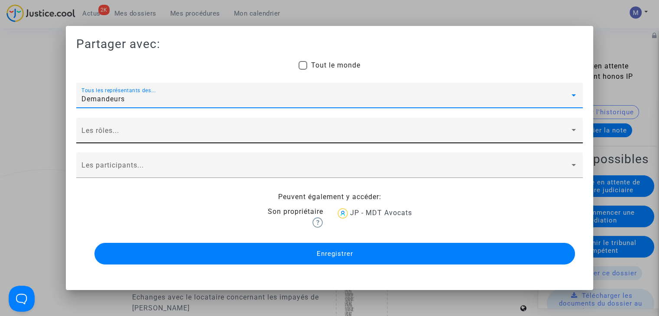
click at [103, 140] on div "Les rôles..." at bounding box center [329, 133] width 496 height 20
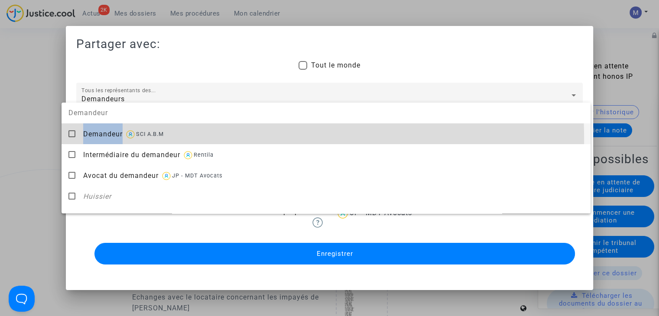
click at [104, 140] on div "Demandeur SCI A.B.M" at bounding box center [333, 134] width 501 height 21
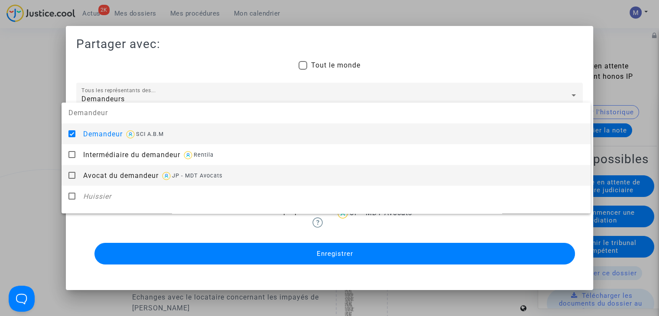
click at [124, 178] on span "Avocat du demandeur" at bounding box center [120, 176] width 75 height 8
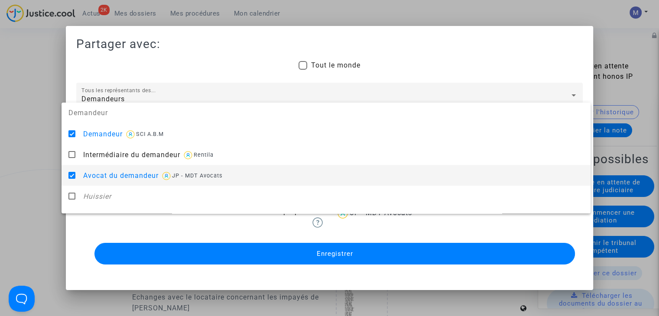
click at [26, 158] on div at bounding box center [329, 158] width 659 height 316
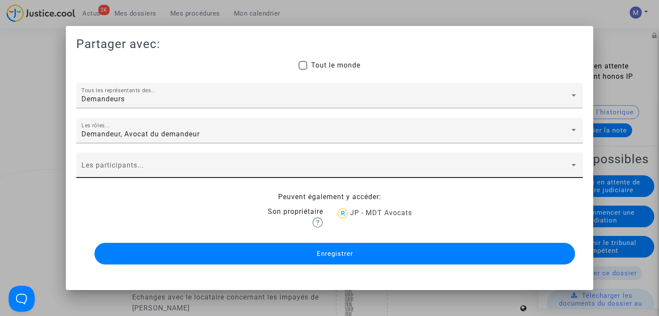
click at [98, 166] on span at bounding box center [325, 169] width 488 height 8
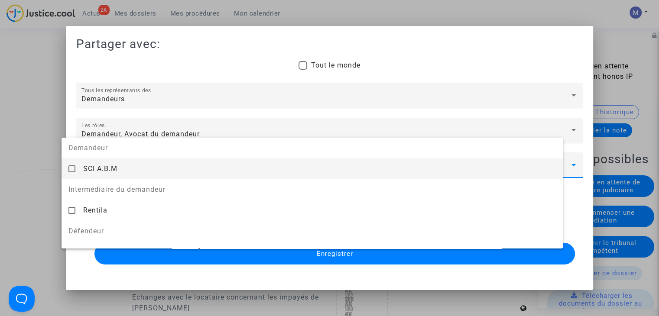
click at [101, 168] on span "SCI A.B.M" at bounding box center [100, 169] width 34 height 8
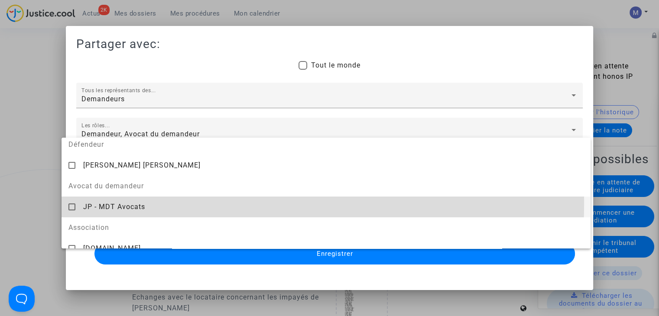
drag, startPoint x: 109, startPoint y: 203, endPoint x: 85, endPoint y: 195, distance: 25.1
click at [109, 203] on span "JP - MDT Avocats" at bounding box center [114, 207] width 62 height 8
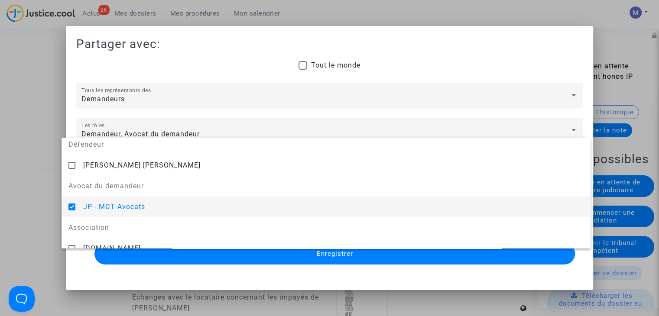
click at [29, 174] on div at bounding box center [329, 158] width 659 height 316
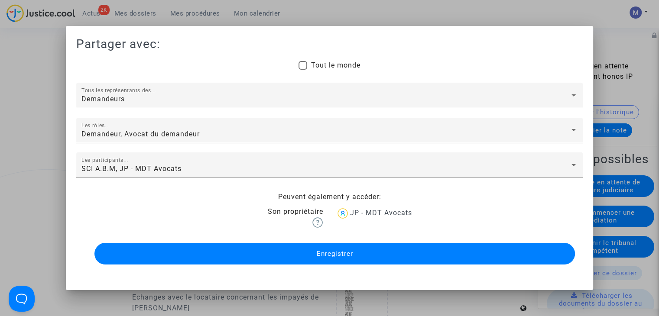
click at [299, 254] on button "Enregistrer" at bounding box center [334, 254] width 481 height 22
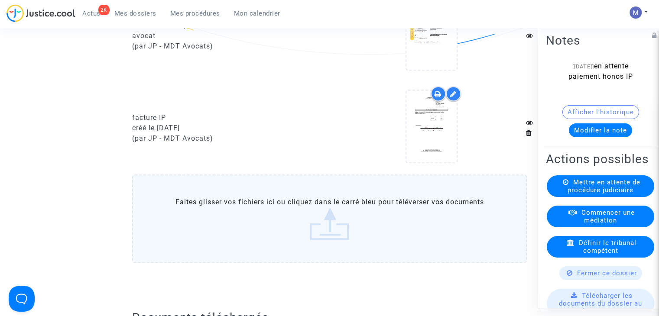
scroll to position [954, 0]
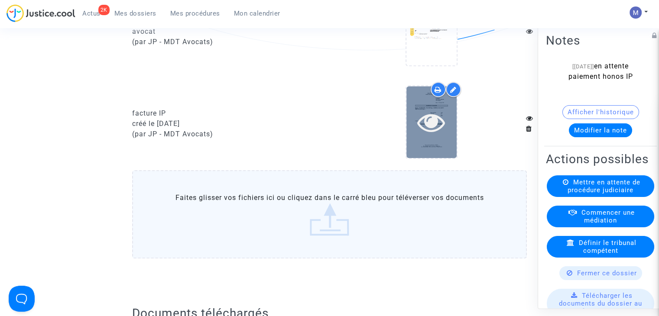
click at [435, 129] on icon at bounding box center [431, 122] width 28 height 28
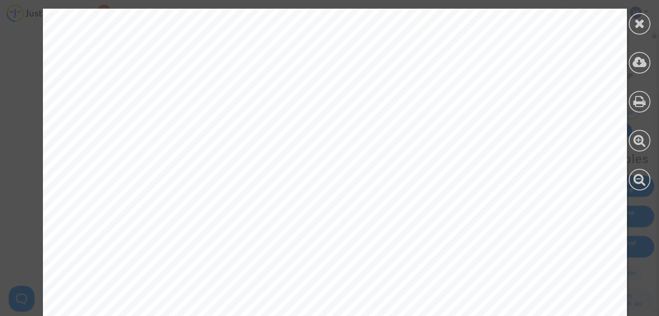
scroll to position [217, 0]
click at [644, 22] on icon at bounding box center [640, 23] width 11 height 13
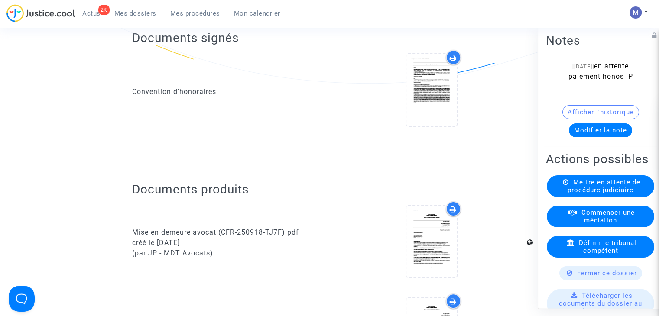
scroll to position [43, 0]
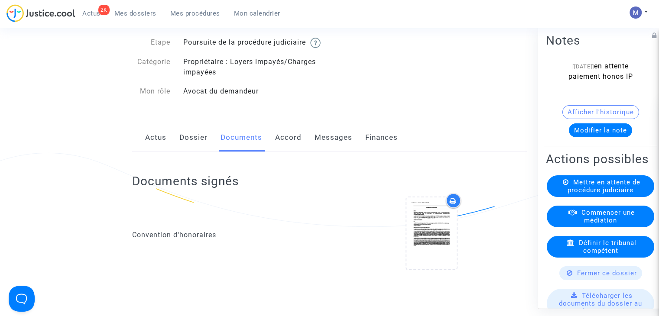
drag, startPoint x: 328, startPoint y: 148, endPoint x: 286, endPoint y: 162, distance: 44.8
click at [328, 147] on link "Messages" at bounding box center [334, 138] width 38 height 29
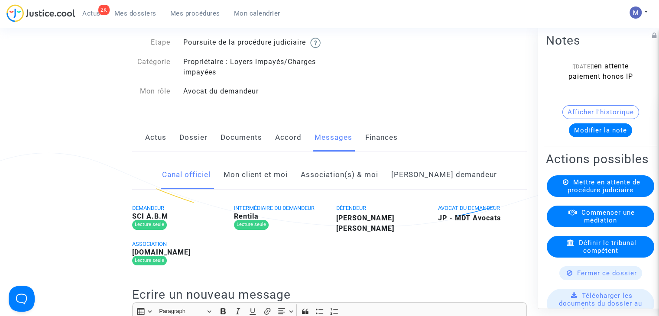
click at [255, 184] on link "Mon client et moi" at bounding box center [256, 175] width 64 height 29
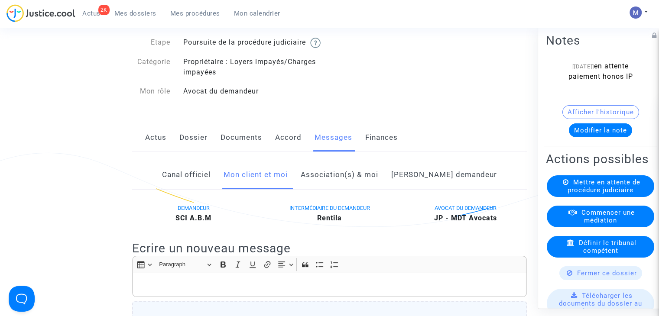
scroll to position [217, 0]
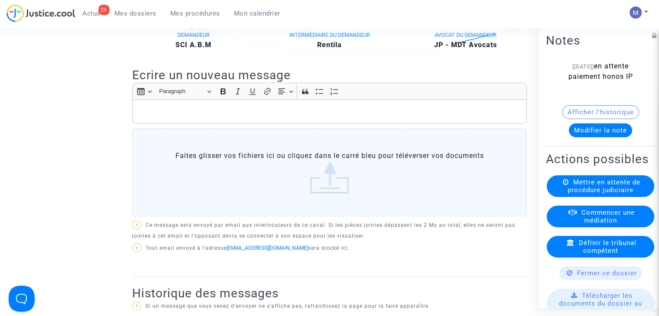
click at [167, 112] on div "Rich Text Editor, main" at bounding box center [329, 112] width 395 height 24
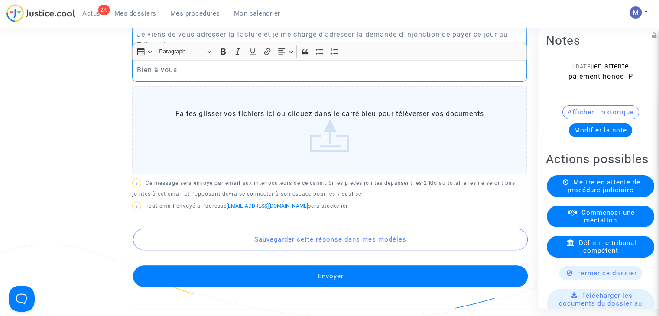
scroll to position [433, 0]
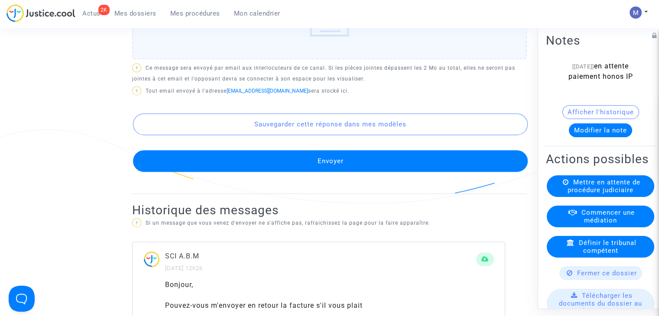
click at [332, 168] on button "Envoyer" at bounding box center [330, 161] width 395 height 22
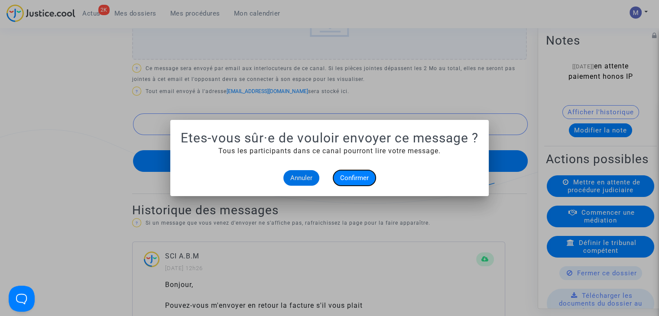
click at [351, 179] on span "Confirmer" at bounding box center [354, 178] width 29 height 8
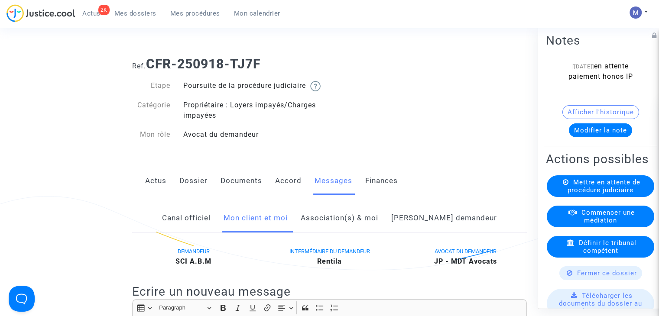
click at [193, 187] on link "Dossier" at bounding box center [193, 181] width 28 height 29
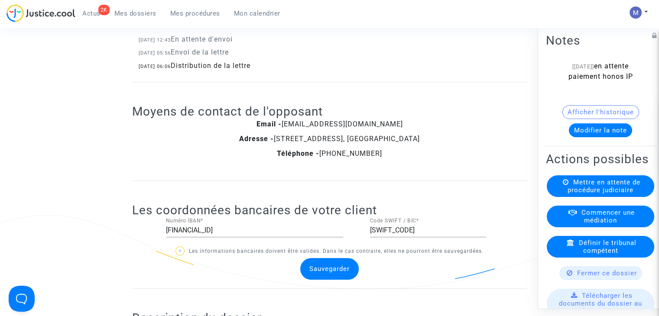
scroll to position [607, 0]
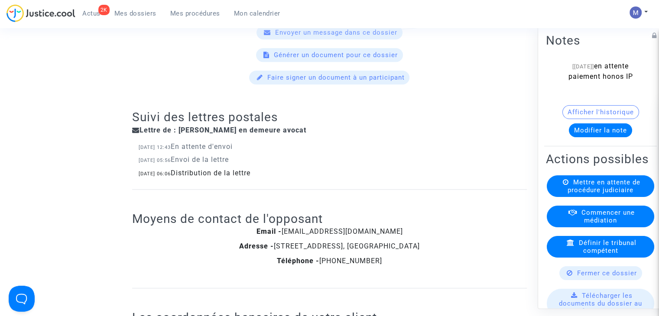
click at [583, 133] on button "Modifier la note" at bounding box center [600, 131] width 63 height 14
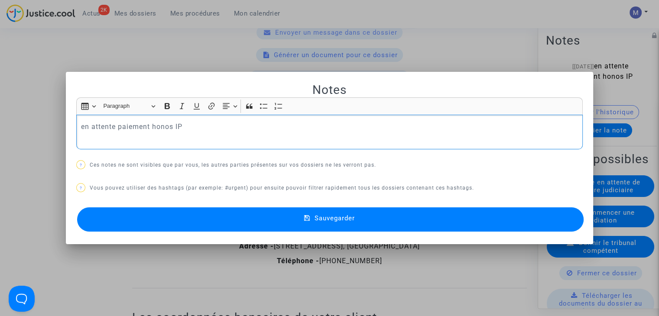
scroll to position [0, 0]
drag, startPoint x: 173, startPoint y: 126, endPoint x: 67, endPoint y: 129, distance: 106.7
click at [67, 129] on mat-dialog-container "Notes Rich Text Editor Insert table Insert table Heading Paragraph Paragraph He…" at bounding box center [329, 158] width 527 height 173
click at [125, 123] on p "IP" at bounding box center [330, 132] width 498 height 22
click at [270, 221] on button "Sauvegarder" at bounding box center [330, 220] width 507 height 24
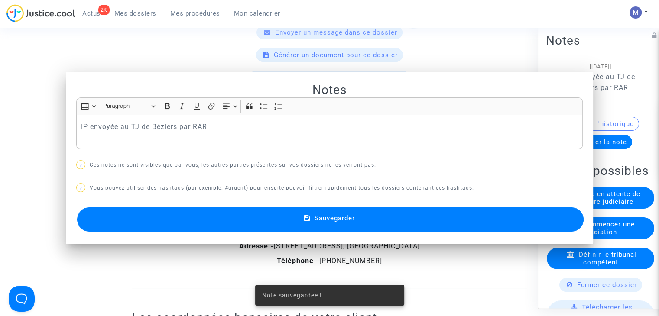
scroll to position [607, 0]
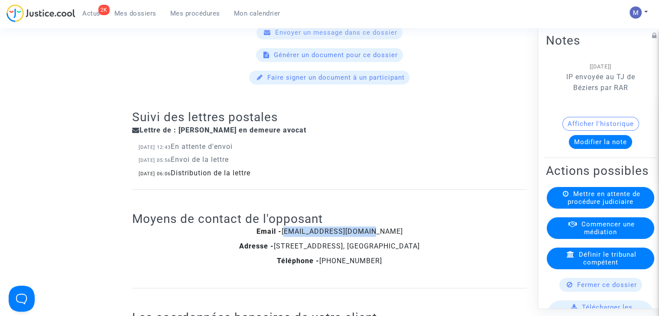
drag, startPoint x: 394, startPoint y: 241, endPoint x: 301, endPoint y: 241, distance: 92.8
click at [301, 237] on div "Email - [EMAIL_ADDRESS][DOMAIN_NAME]" at bounding box center [329, 232] width 395 height 10
copy span "[EMAIL_ADDRESS][DOMAIN_NAME]"
